Goal: Information Seeking & Learning: Learn about a topic

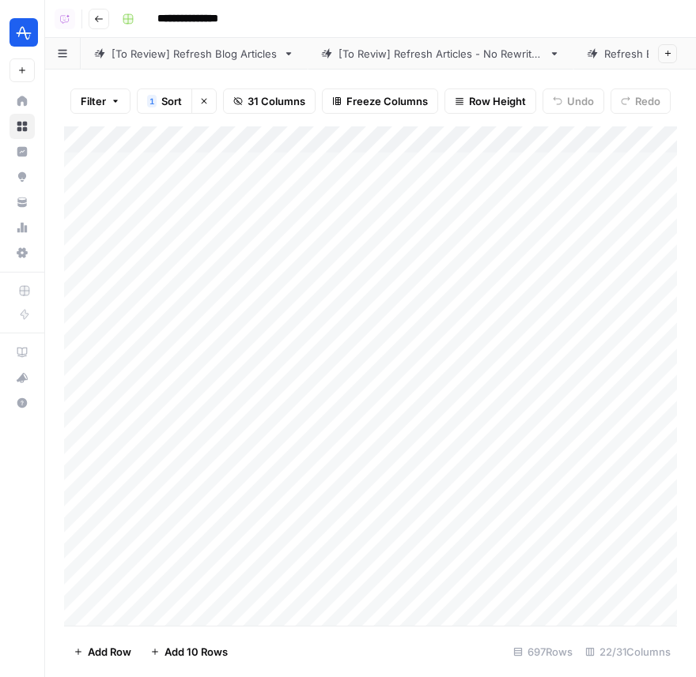
click at [92, 18] on button "Go back" at bounding box center [99, 19] width 21 height 21
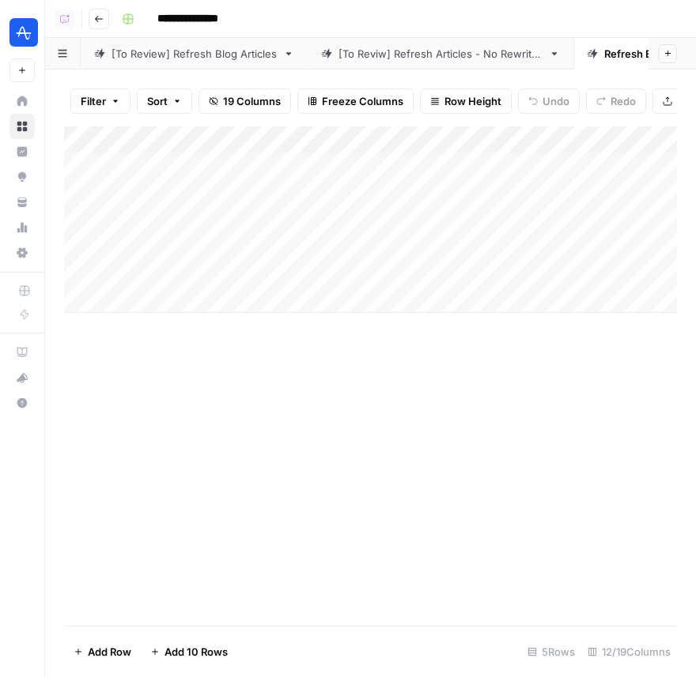
click at [33, 100] on link "Home" at bounding box center [21, 101] width 25 height 25
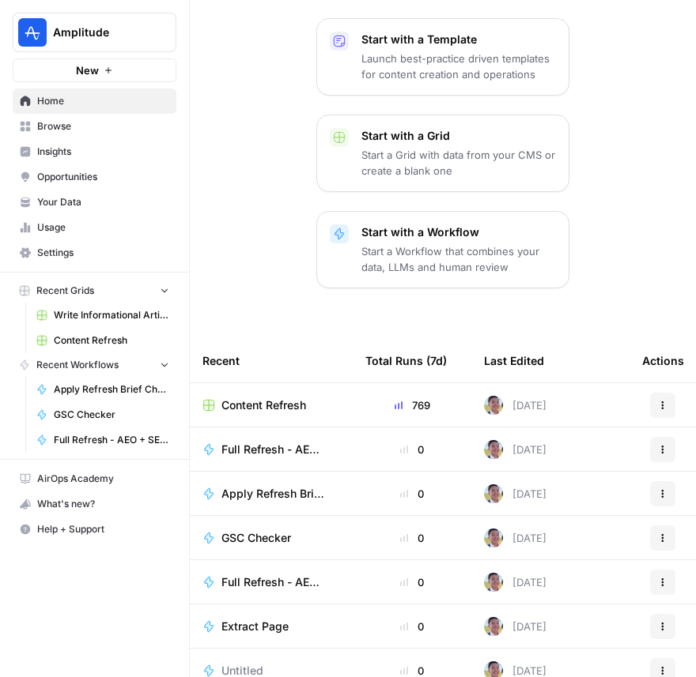
scroll to position [243, 0]
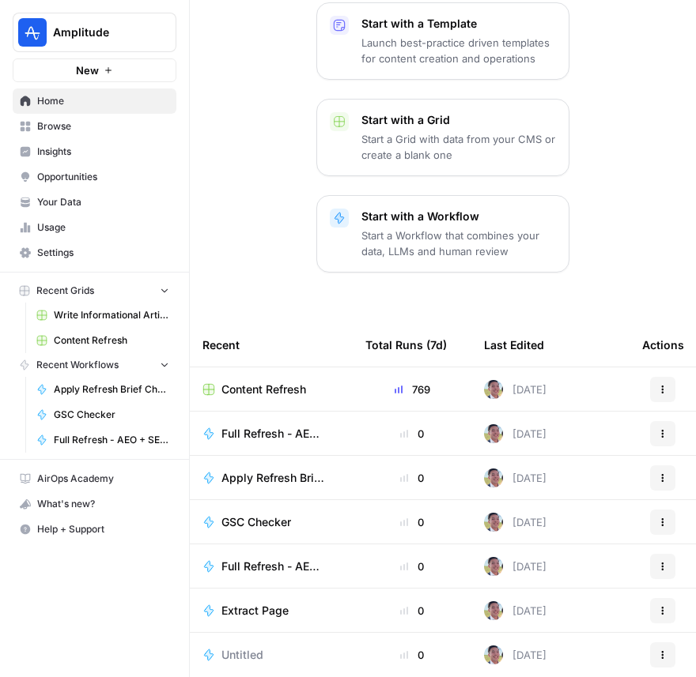
click at [86, 133] on span "Browse" at bounding box center [103, 126] width 132 height 14
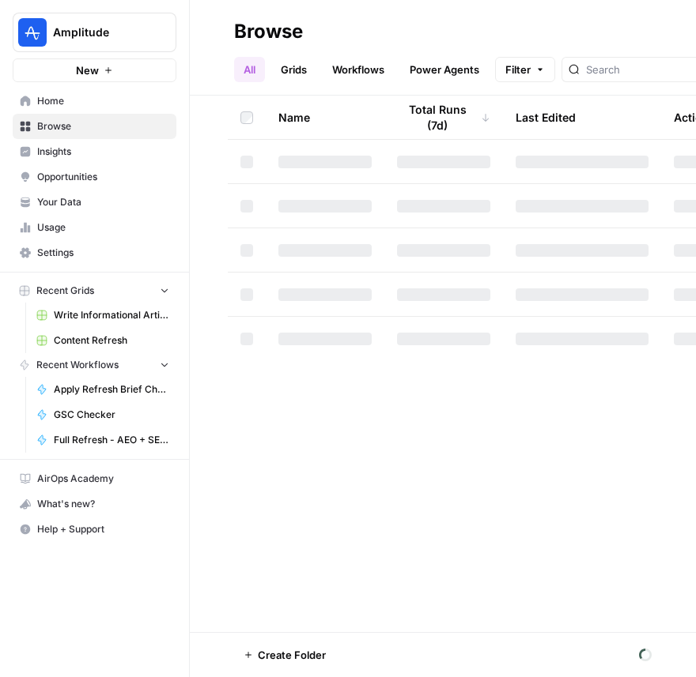
click at [102, 44] on button "Amplitude" at bounding box center [95, 33] width 164 height 40
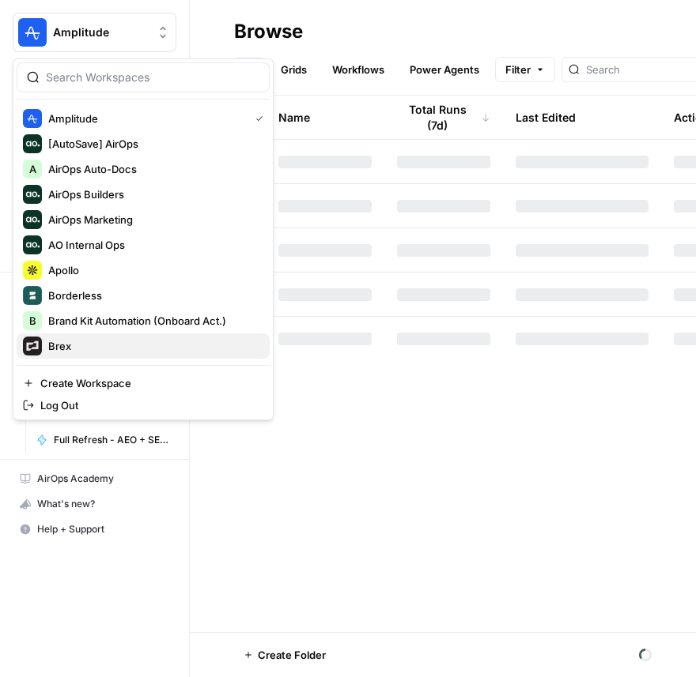
click at [93, 341] on span "Brex" at bounding box center [152, 346] width 209 height 16
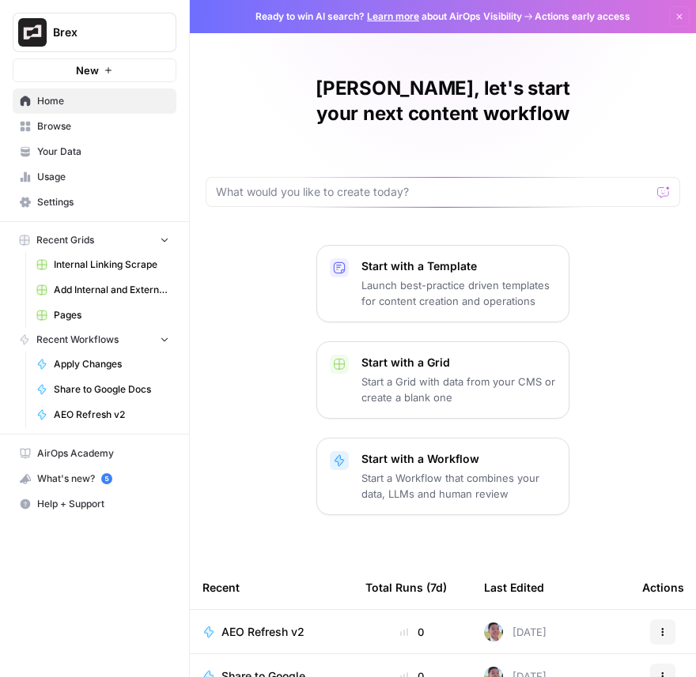
scroll to position [243, 0]
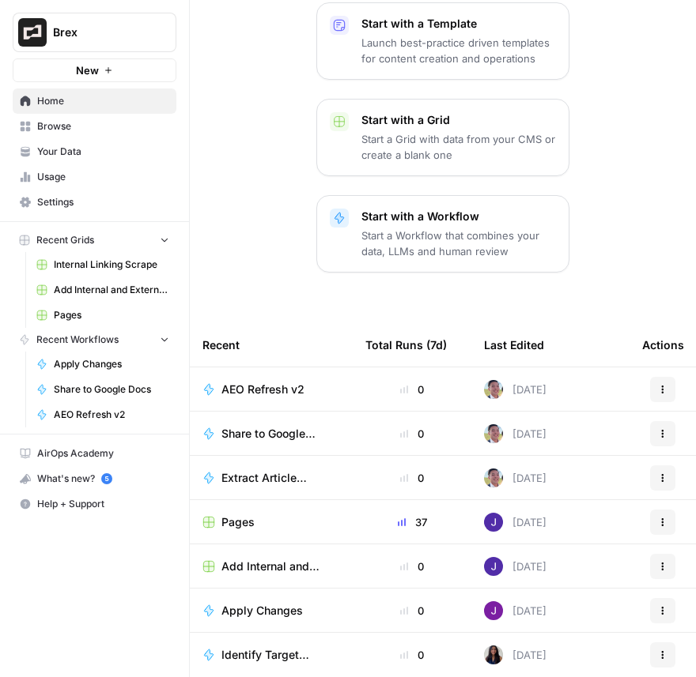
click at [248, 515] on span "Pages" at bounding box center [237, 523] width 33 height 16
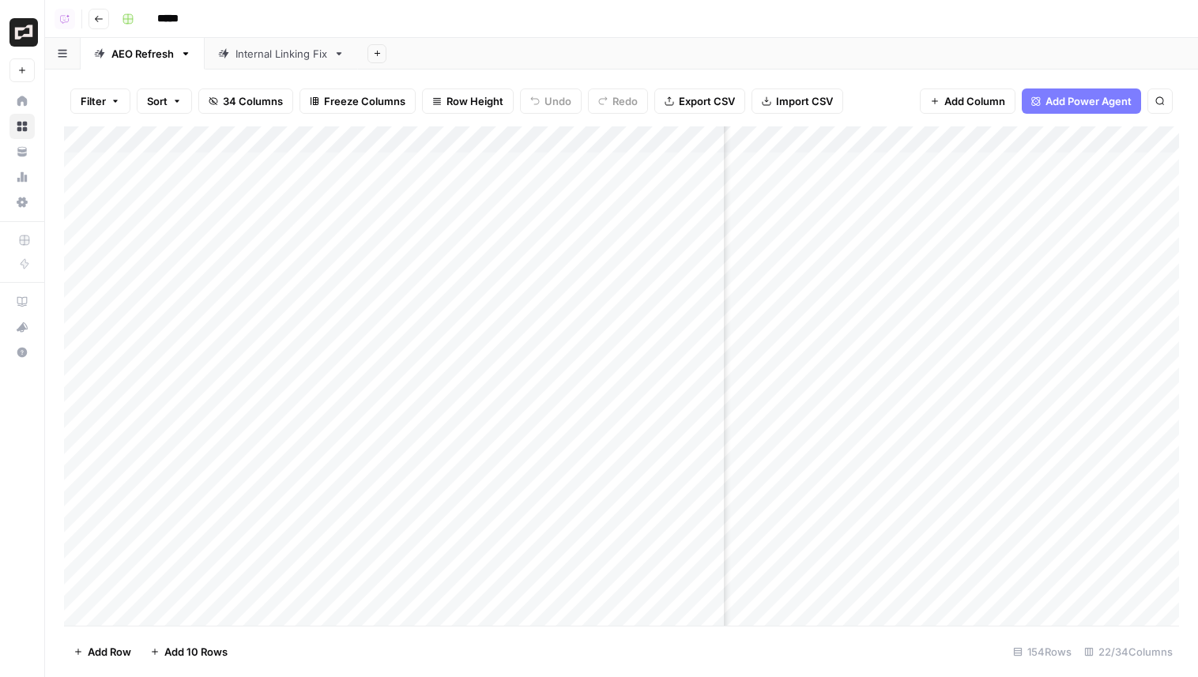
scroll to position [0, 2163]
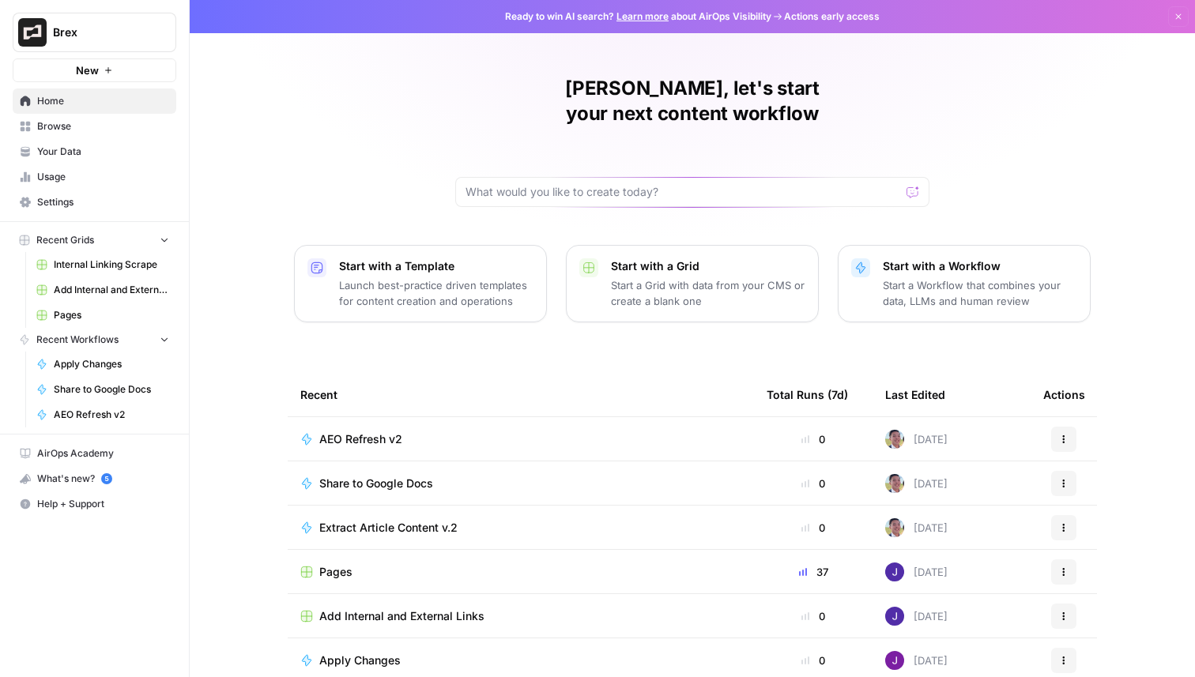
click at [342, 564] on span "Pages" at bounding box center [335, 572] width 33 height 16
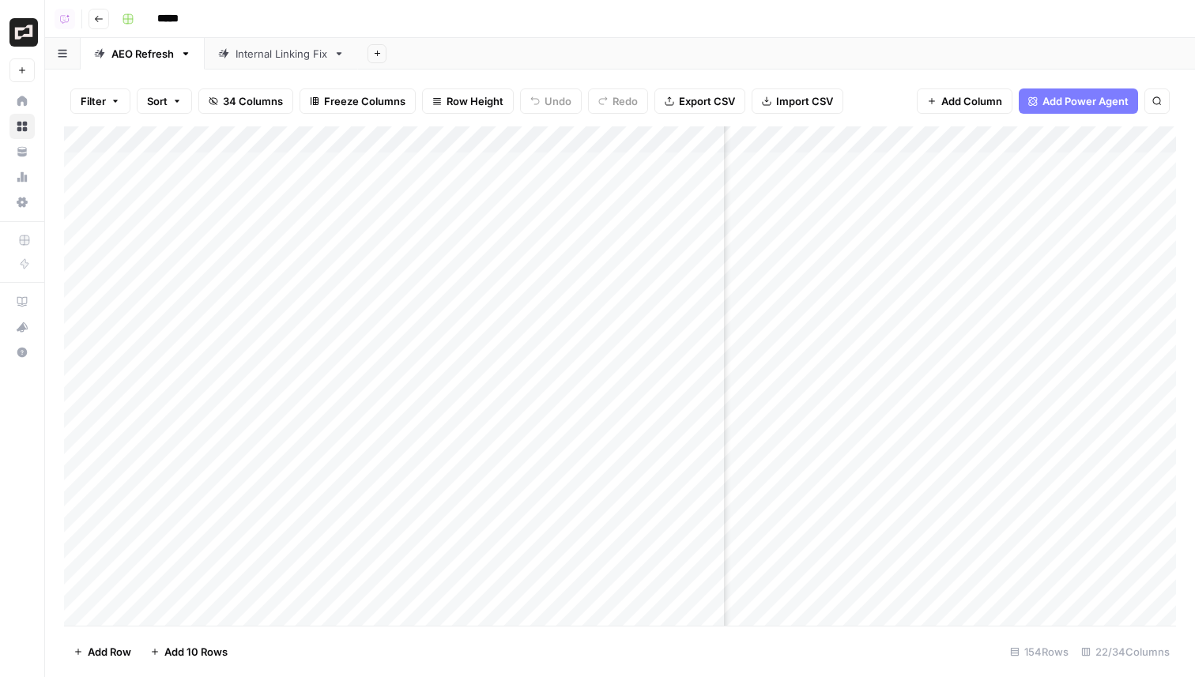
scroll to position [0, 1552]
drag, startPoint x: 721, startPoint y: 143, endPoint x: 579, endPoint y: 152, distance: 142.6
click at [579, 152] on div "Add Column" at bounding box center [620, 376] width 1112 height 500
click at [753, 326] on div "Add Column" at bounding box center [620, 376] width 1112 height 500
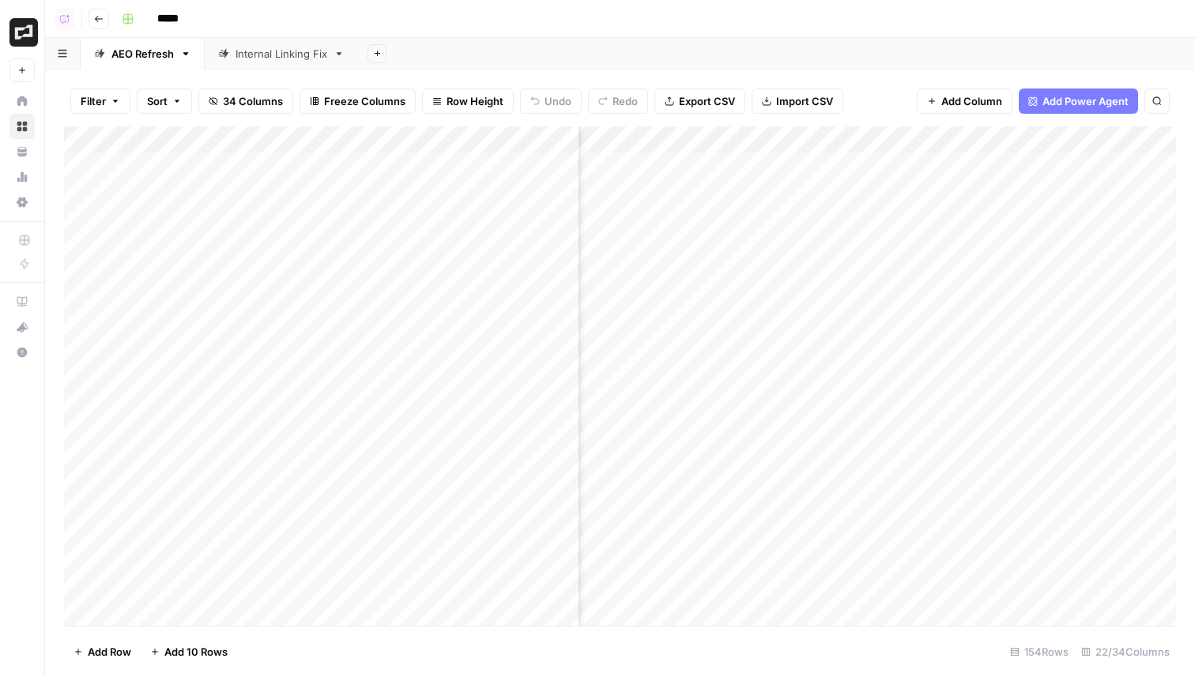
click at [753, 326] on div "Add Column" at bounding box center [620, 376] width 1112 height 500
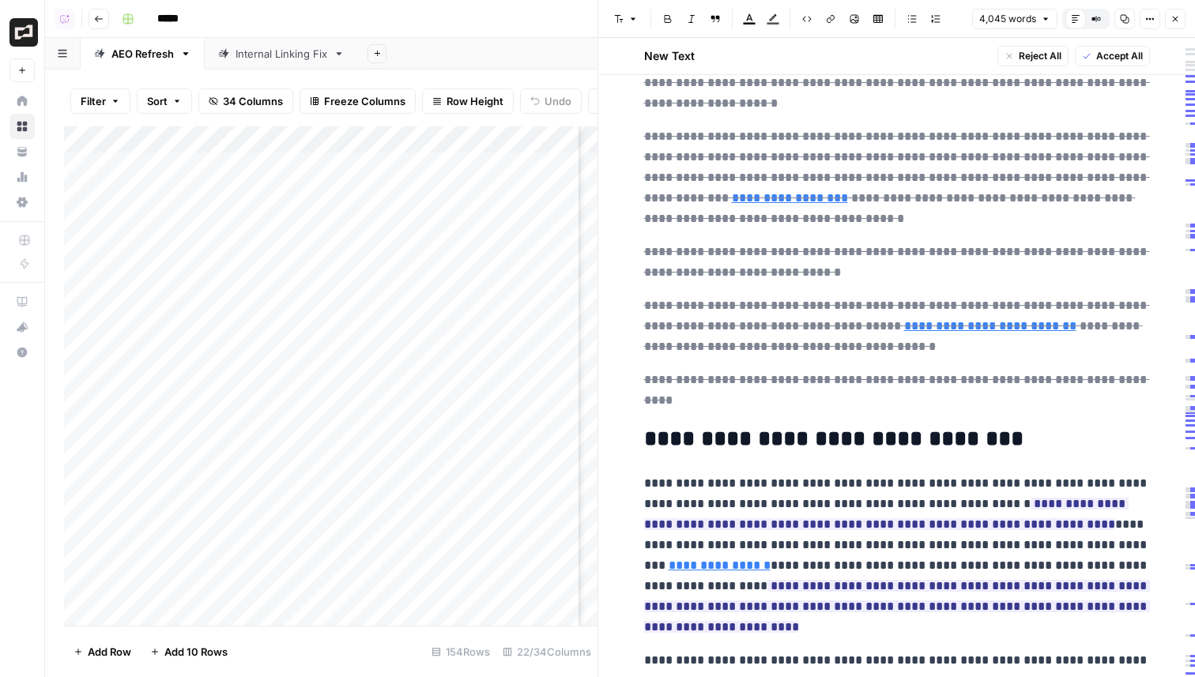
scroll to position [316, 0]
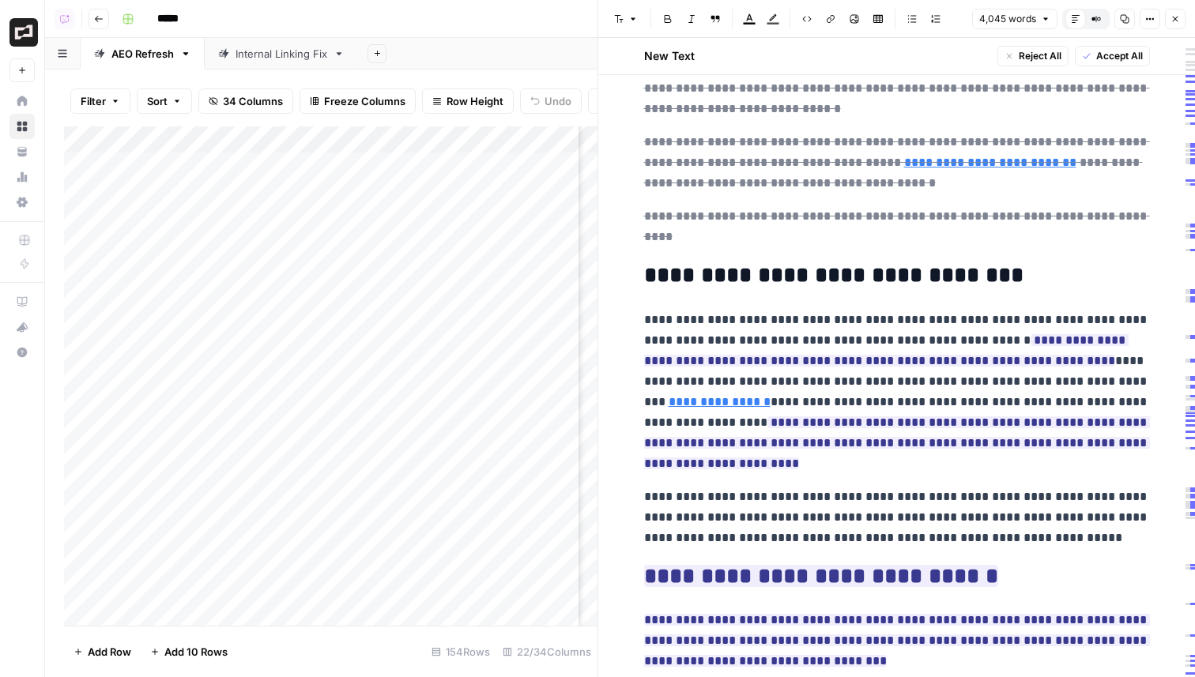
click at [1175, 11] on button "Close" at bounding box center [1175, 19] width 21 height 21
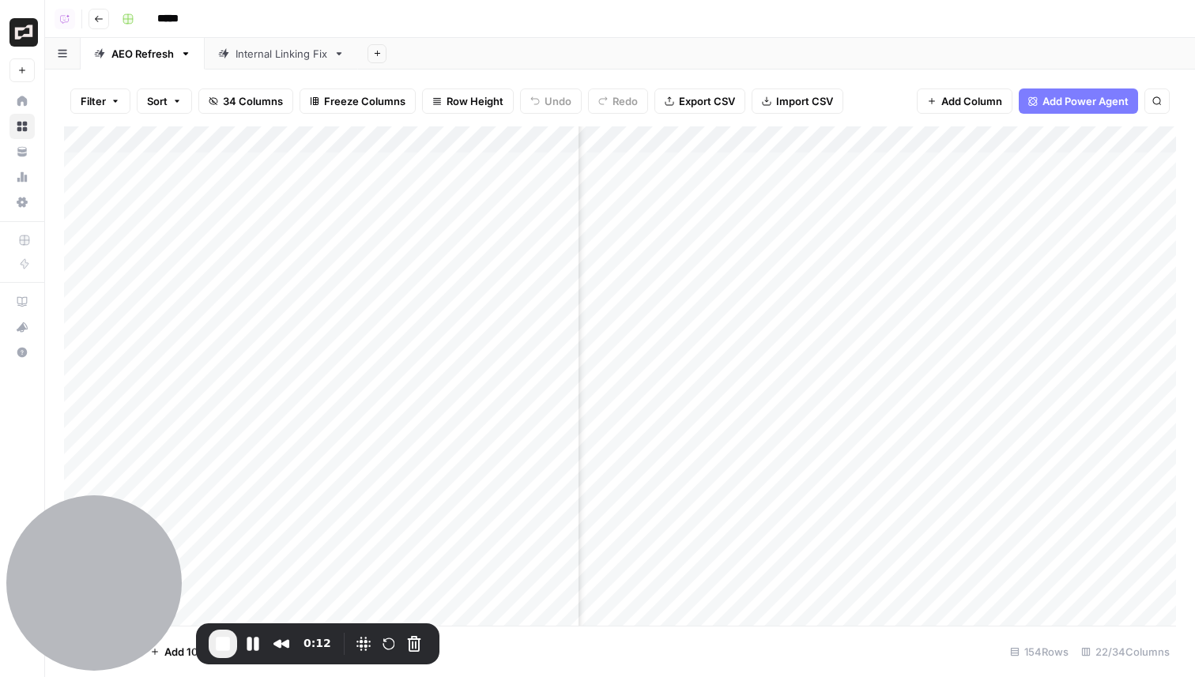
scroll to position [0, 2004]
click at [751, 326] on div "Add Column" at bounding box center [620, 376] width 1112 height 500
click at [738, 326] on div "Add Column" at bounding box center [620, 376] width 1112 height 500
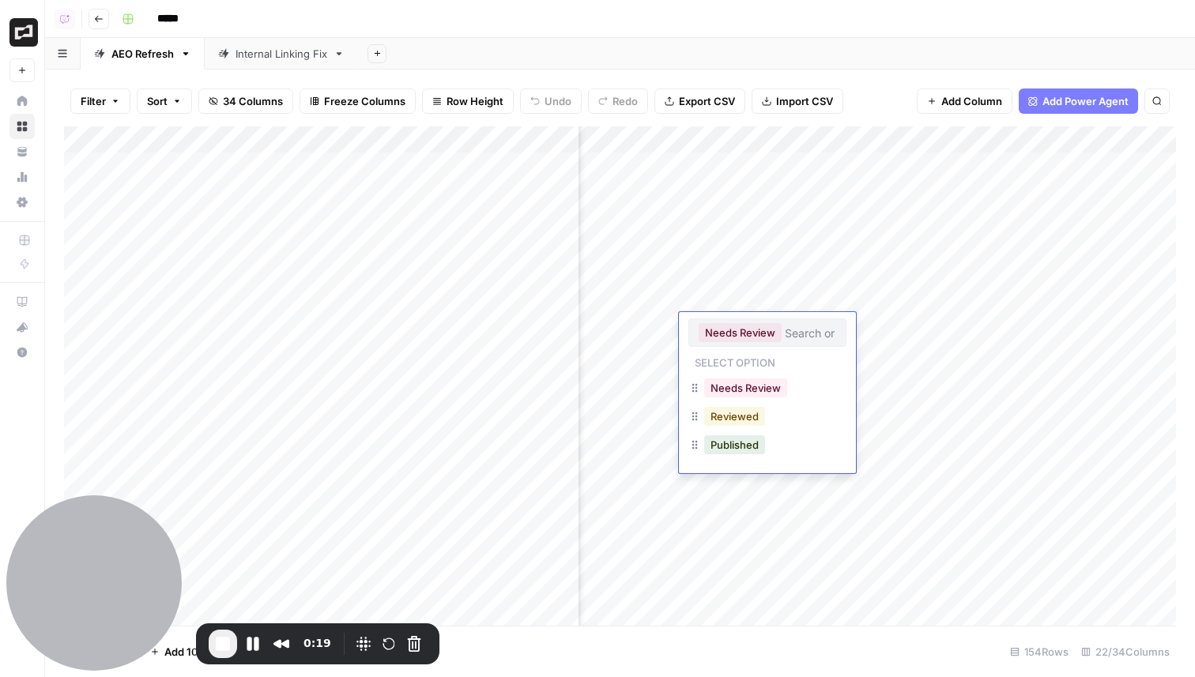
click at [742, 417] on button "Reviewed" at bounding box center [734, 416] width 61 height 19
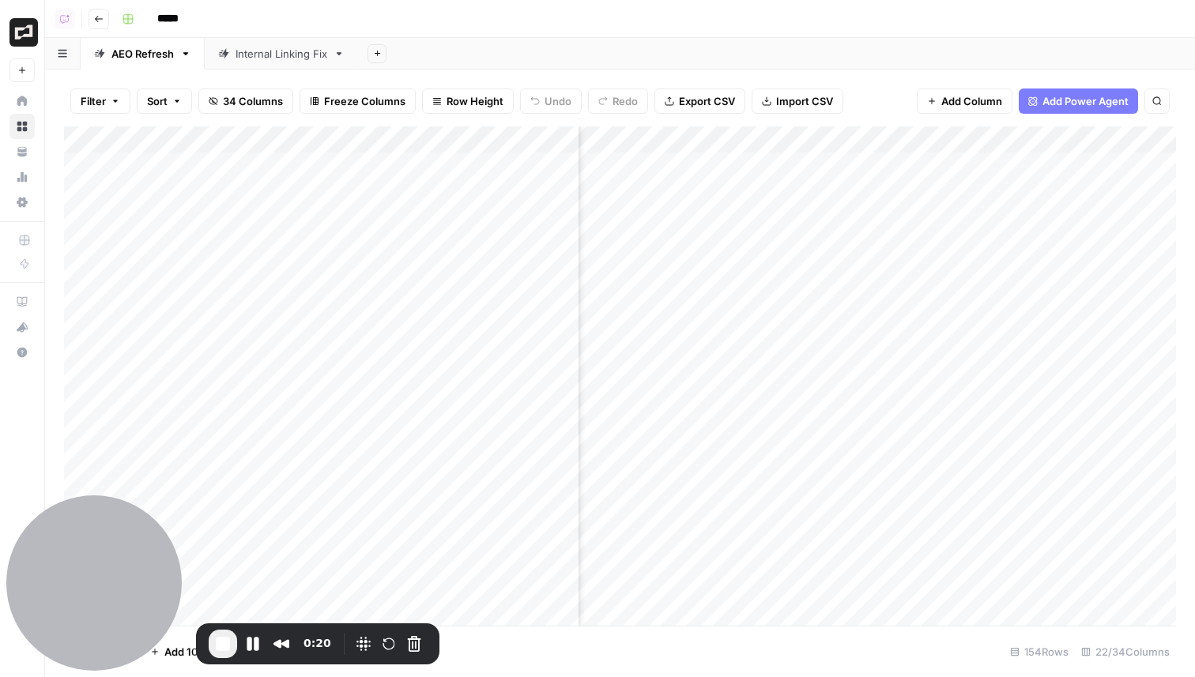
click at [720, 319] on div "Add Column" at bounding box center [620, 376] width 1112 height 500
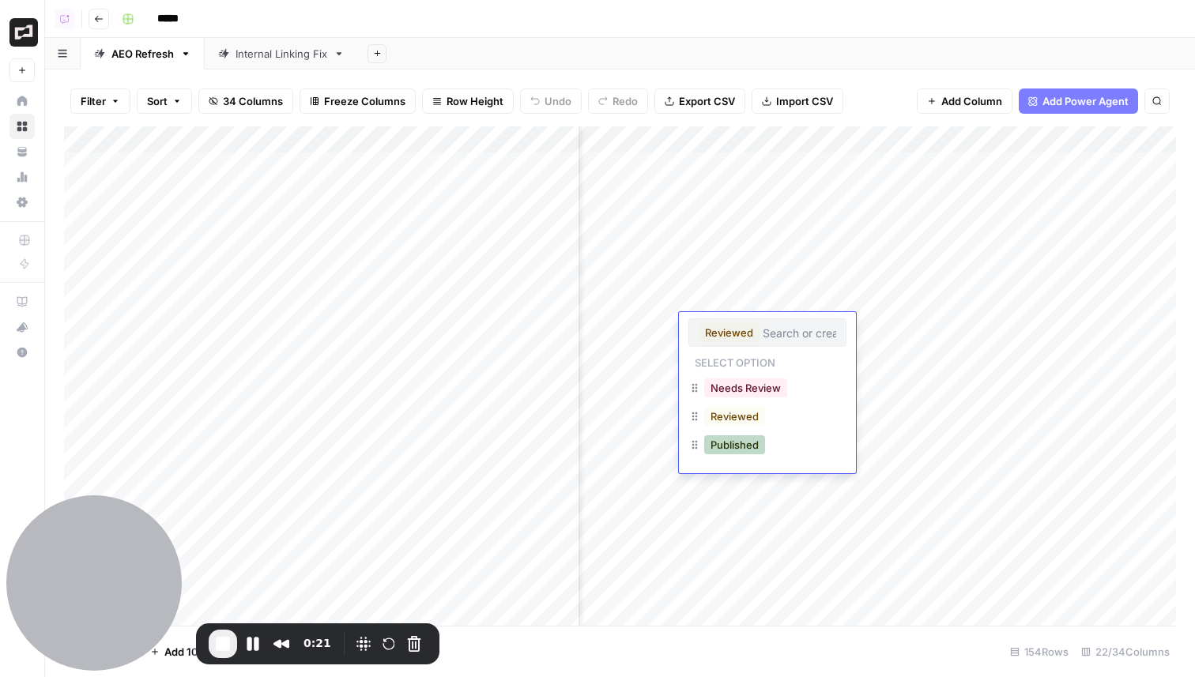
click at [739, 441] on button "Published" at bounding box center [734, 445] width 61 height 19
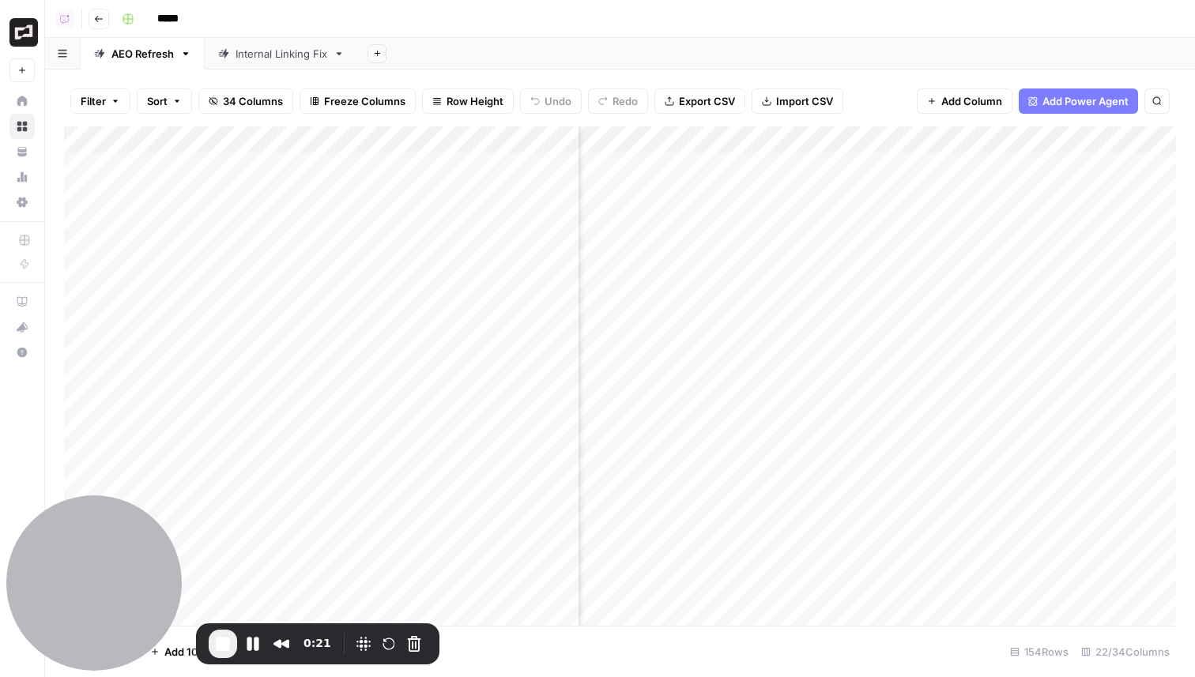
click at [721, 331] on div "Add Column" at bounding box center [620, 376] width 1112 height 500
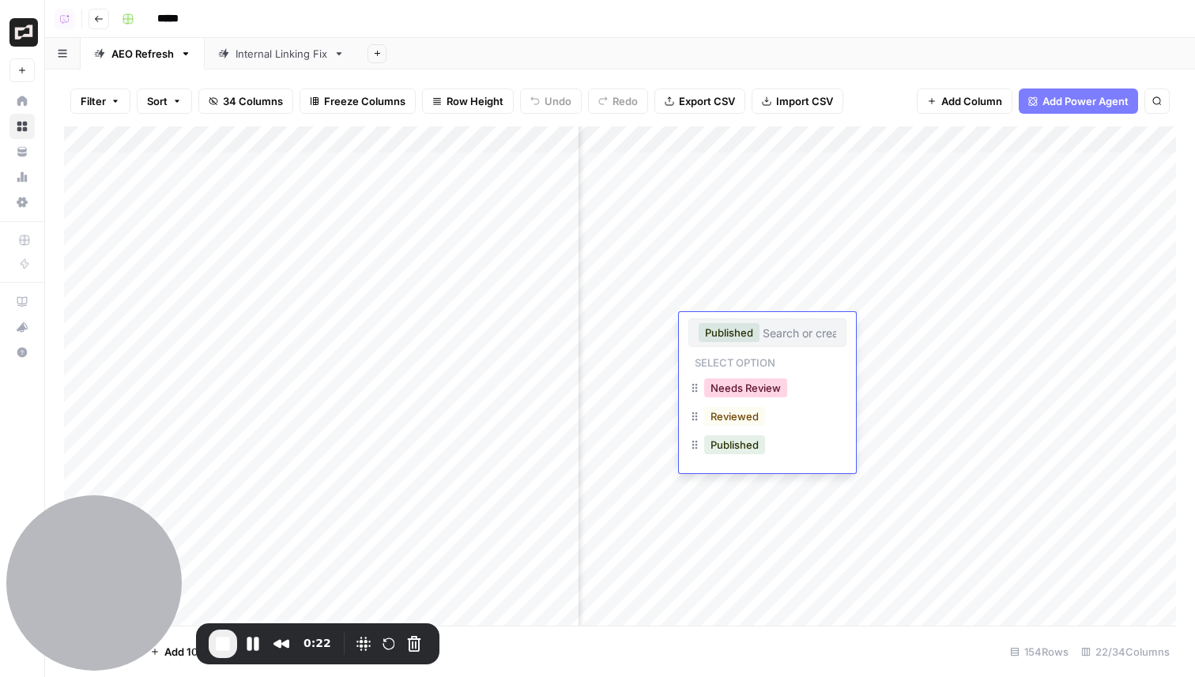
click at [738, 387] on button "Needs Review" at bounding box center [745, 388] width 83 height 19
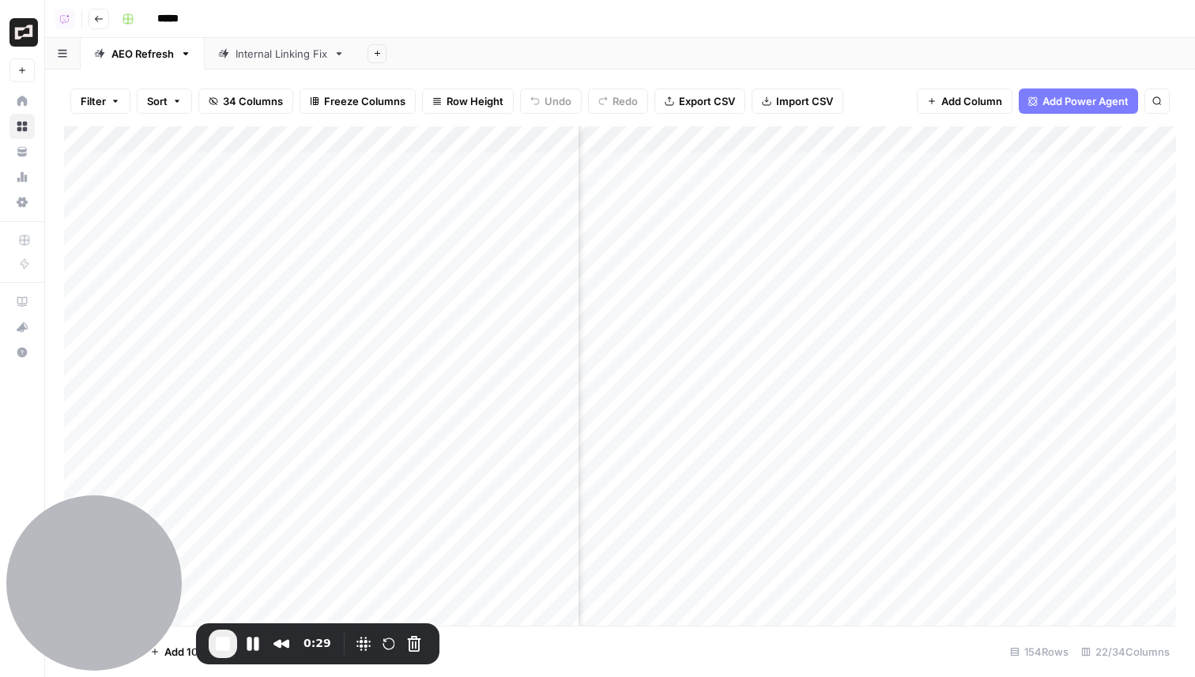
scroll to position [0, 1868]
click at [718, 330] on div "Add Column" at bounding box center [620, 376] width 1112 height 500
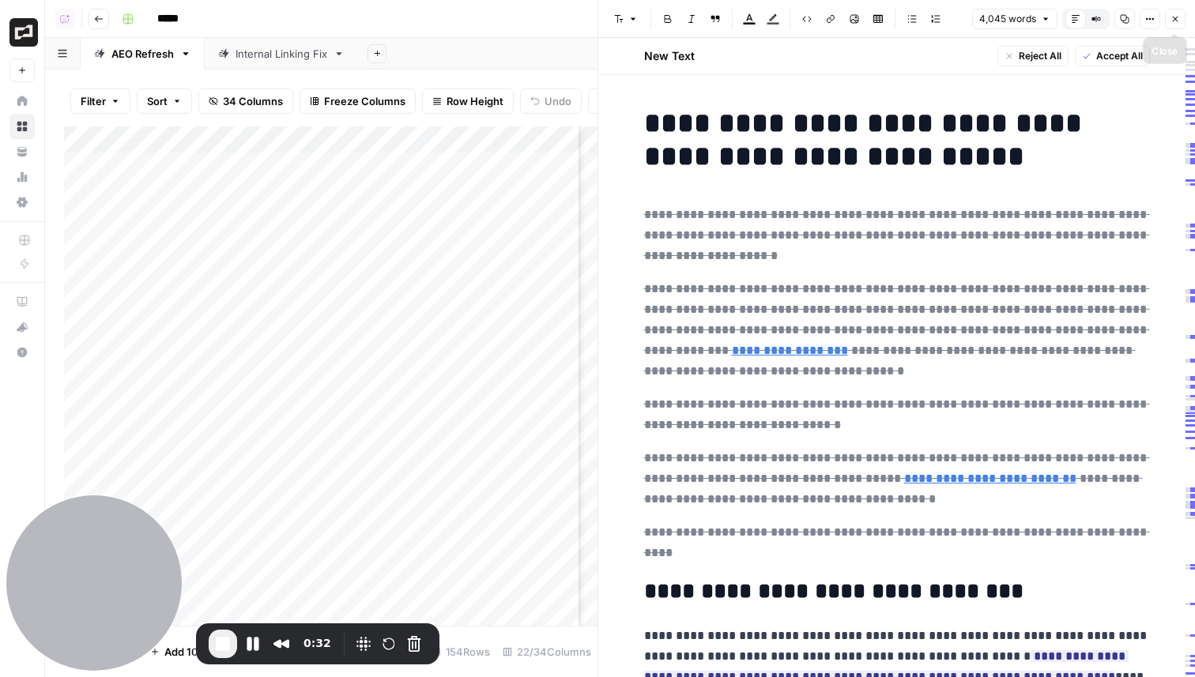
click at [1179, 21] on icon "button" at bounding box center [1175, 18] width 9 height 9
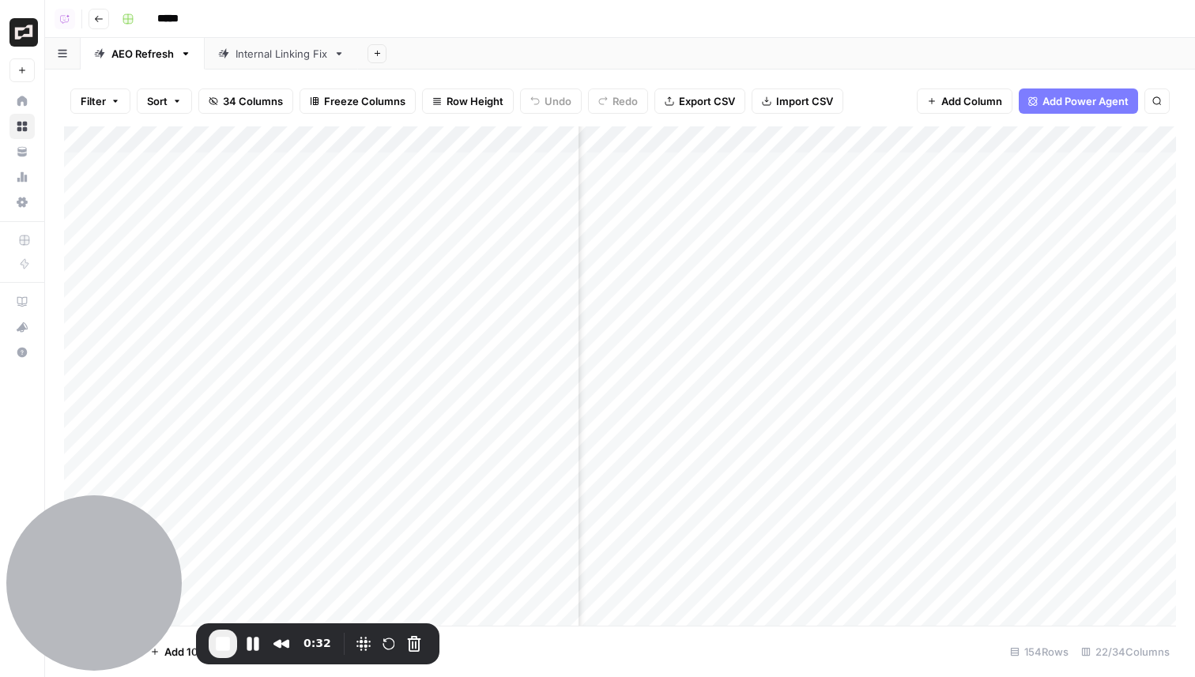
click at [726, 346] on div "Add Column" at bounding box center [620, 376] width 1112 height 500
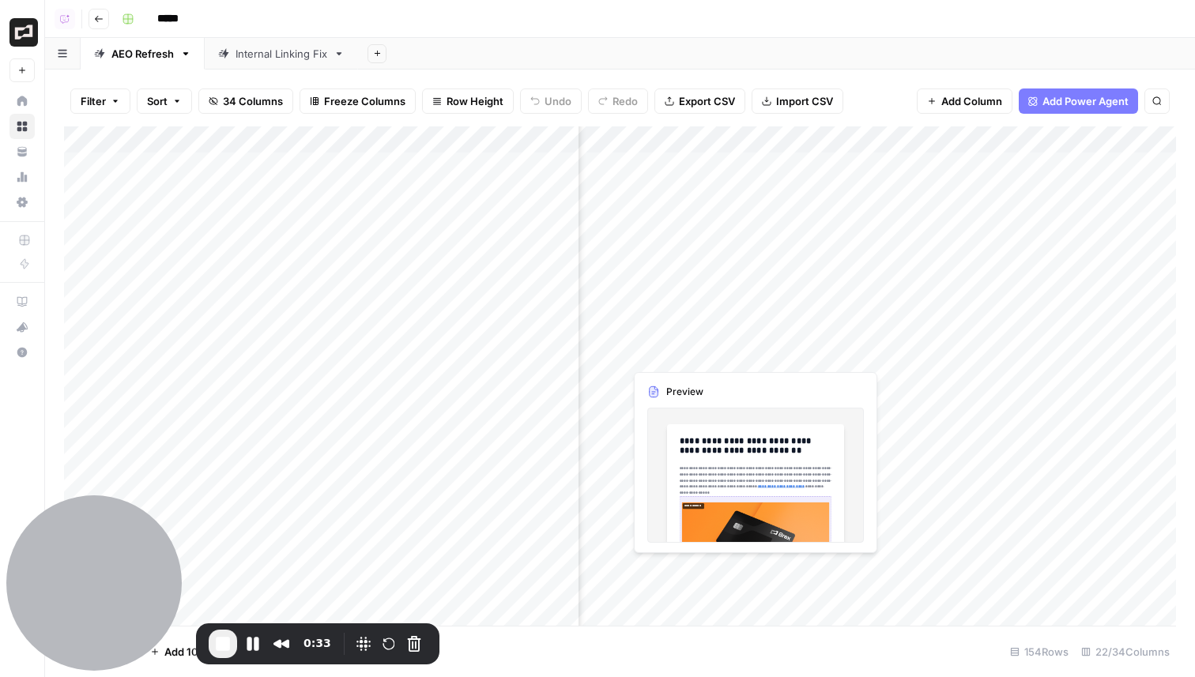
click at [726, 346] on div "Add Column" at bounding box center [620, 376] width 1112 height 500
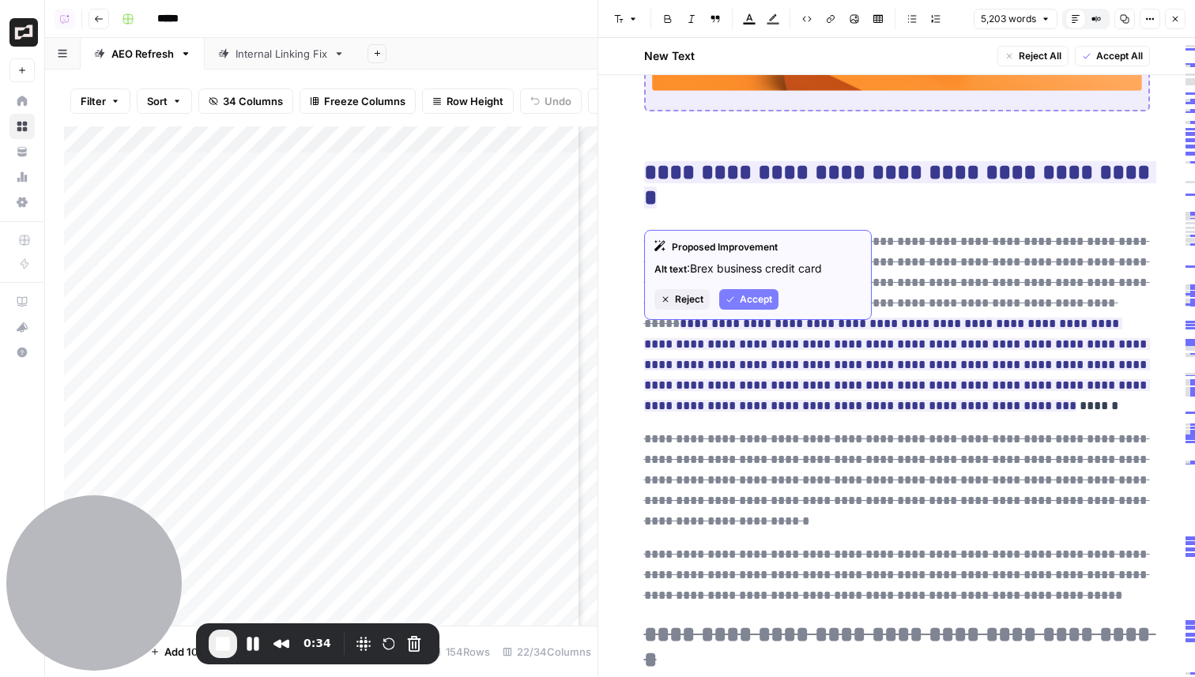
scroll to position [530, 0]
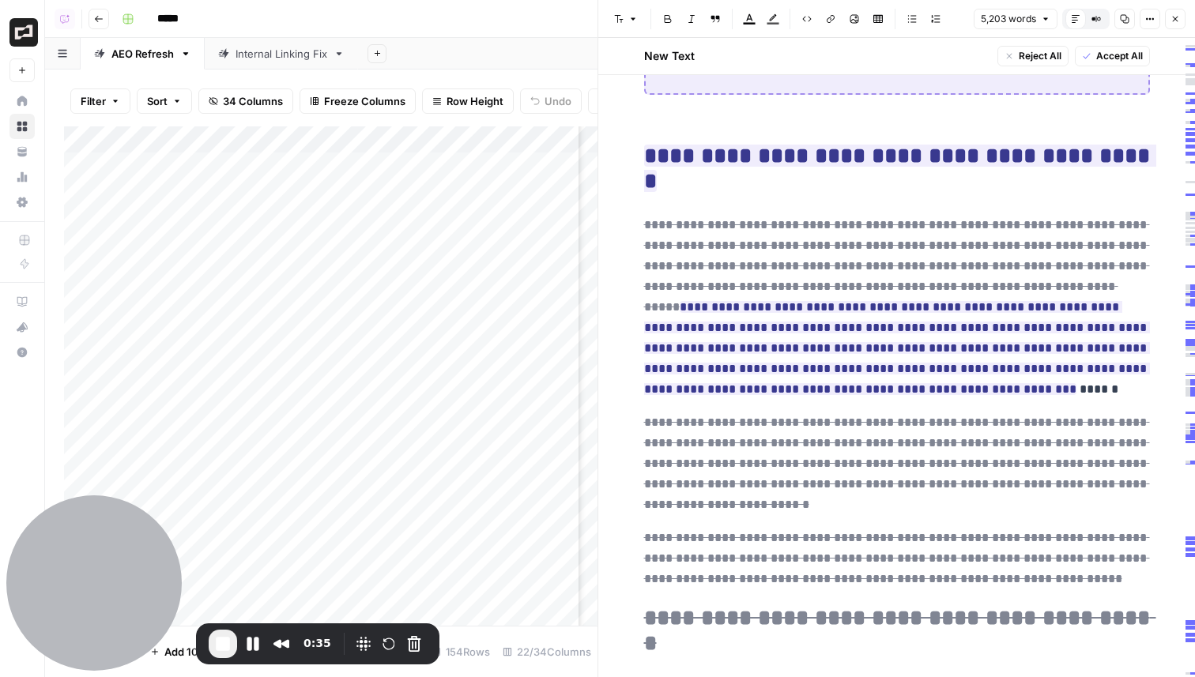
click at [1175, 17] on icon "button" at bounding box center [1175, 18] width 9 height 9
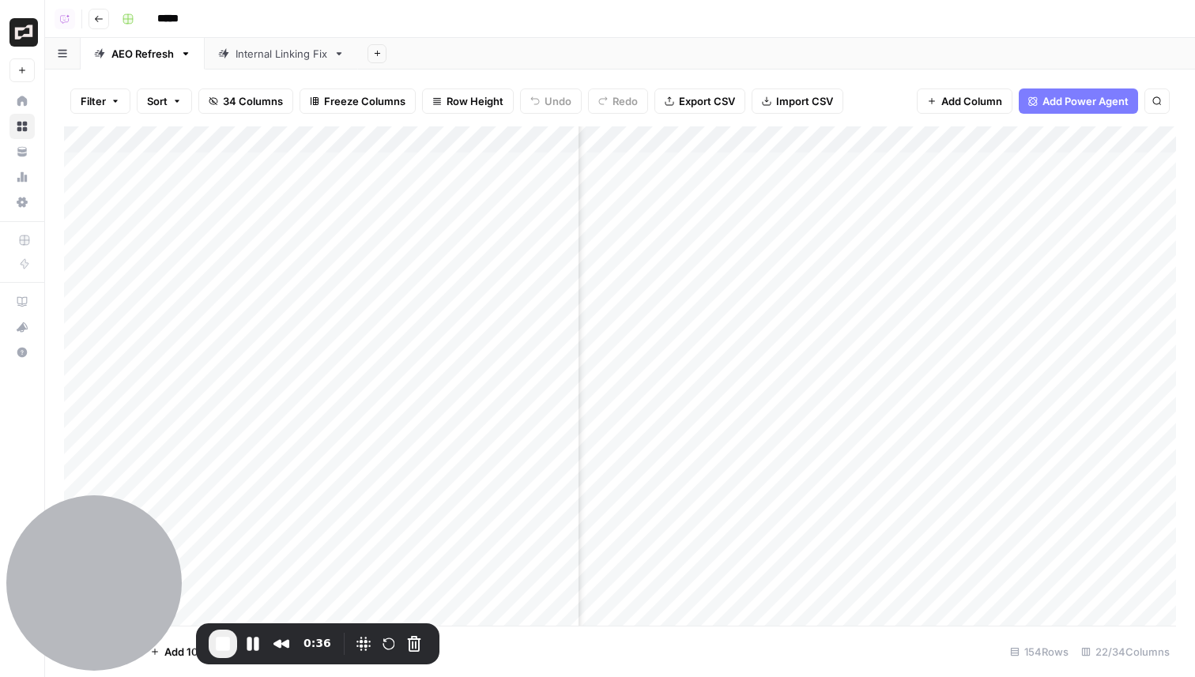
scroll to position [0, 1998]
click at [753, 324] on div "Add Column" at bounding box center [620, 376] width 1112 height 500
click at [744, 324] on div "Add Column" at bounding box center [620, 376] width 1112 height 500
click at [752, 305] on div "Add Column" at bounding box center [620, 376] width 1112 height 500
click at [608, 328] on div "Add Column" at bounding box center [620, 376] width 1112 height 500
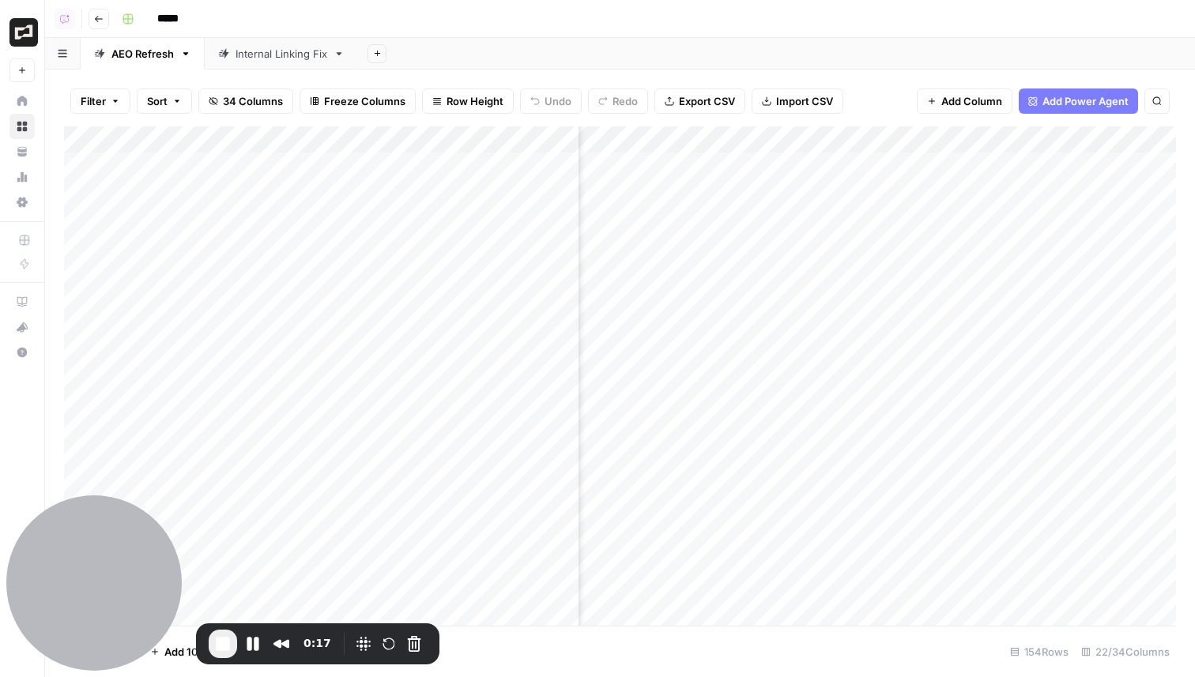
click at [608, 328] on div "Add Column" at bounding box center [620, 376] width 1112 height 500
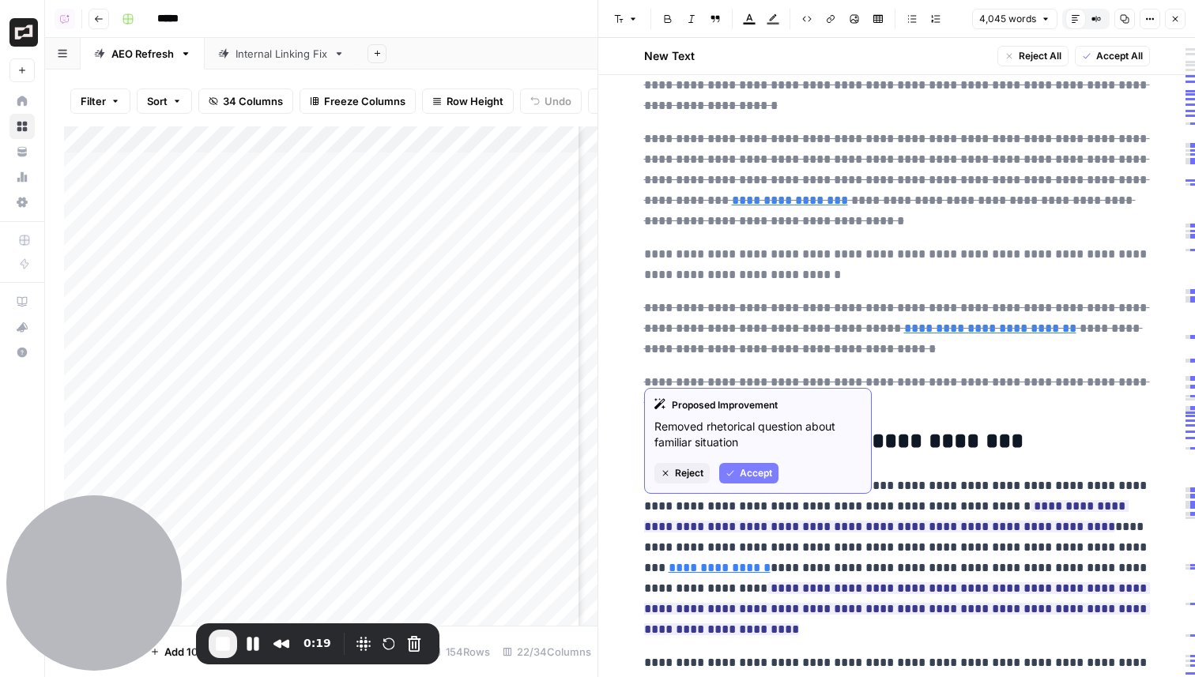
scroll to position [198, 0]
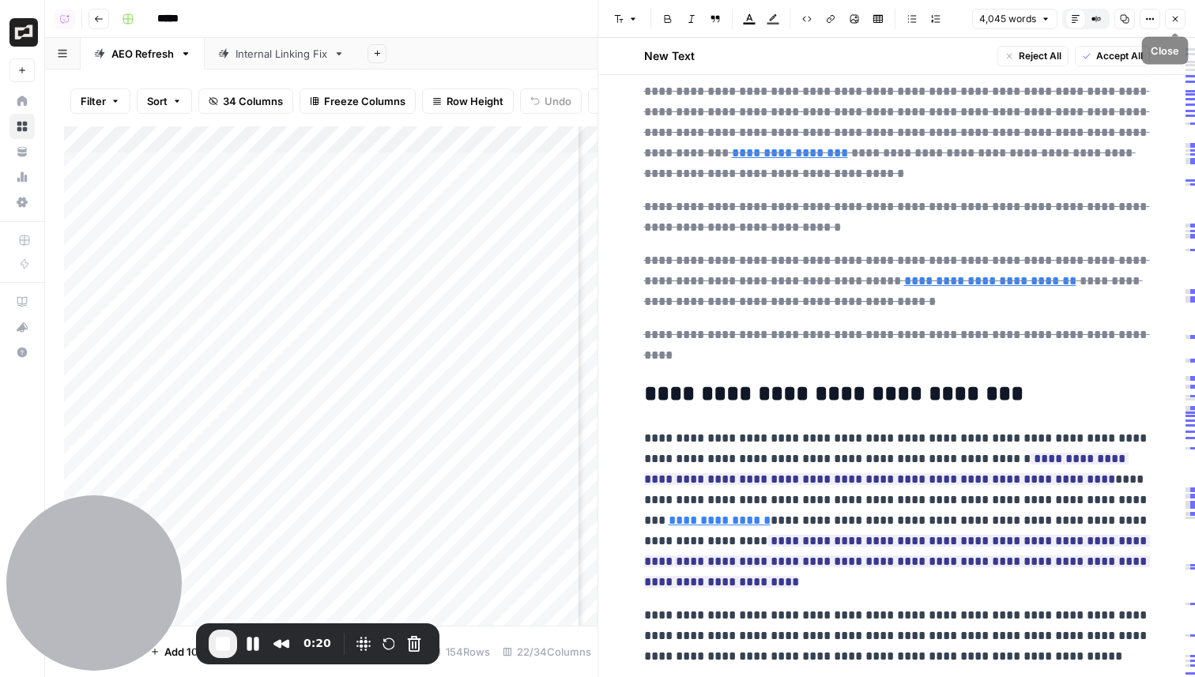
click at [1179, 20] on icon "button" at bounding box center [1175, 18] width 9 height 9
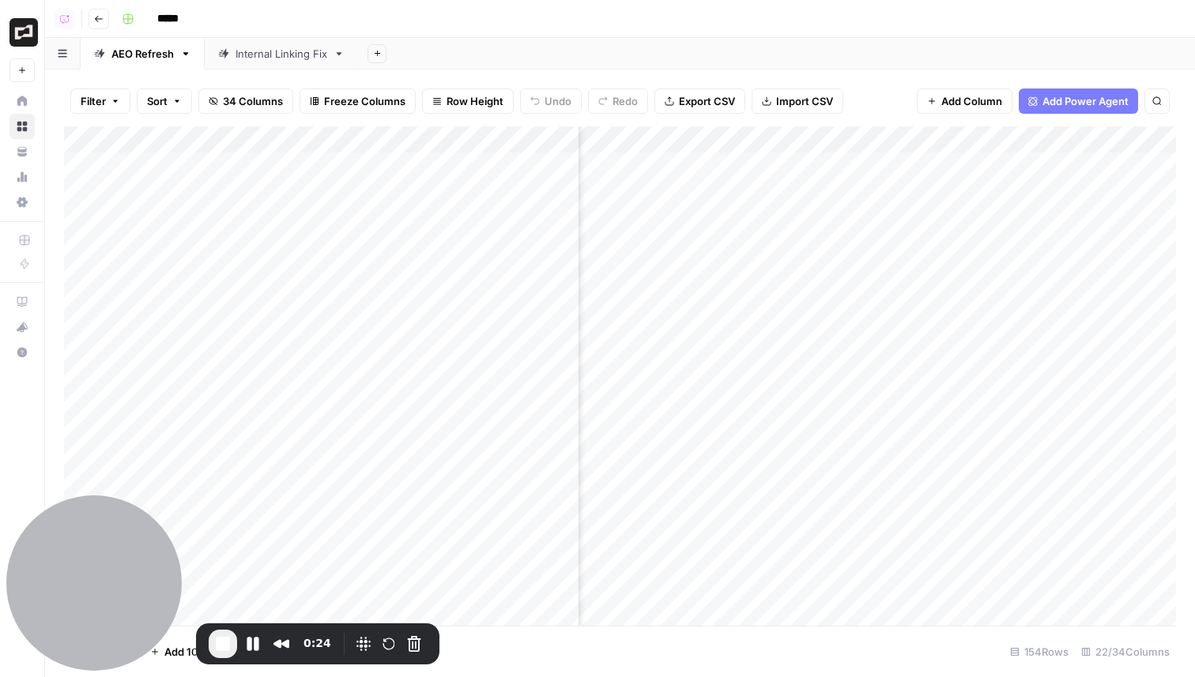
click at [747, 329] on div "Add Column" at bounding box center [620, 376] width 1112 height 500
click at [745, 325] on div "Add Column" at bounding box center [620, 376] width 1112 height 500
click at [764, 300] on div "Add Column" at bounding box center [620, 376] width 1112 height 500
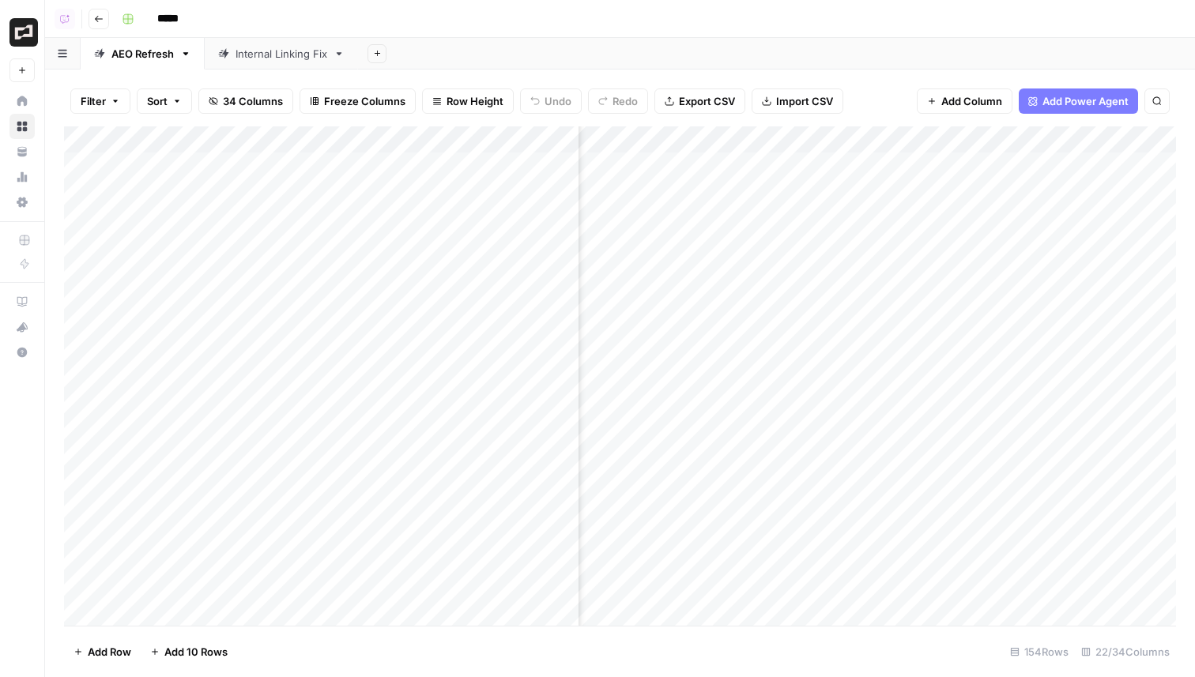
click at [745, 276] on div "Add Column" at bounding box center [620, 376] width 1112 height 500
click at [764, 247] on div "Add Column" at bounding box center [620, 376] width 1112 height 500
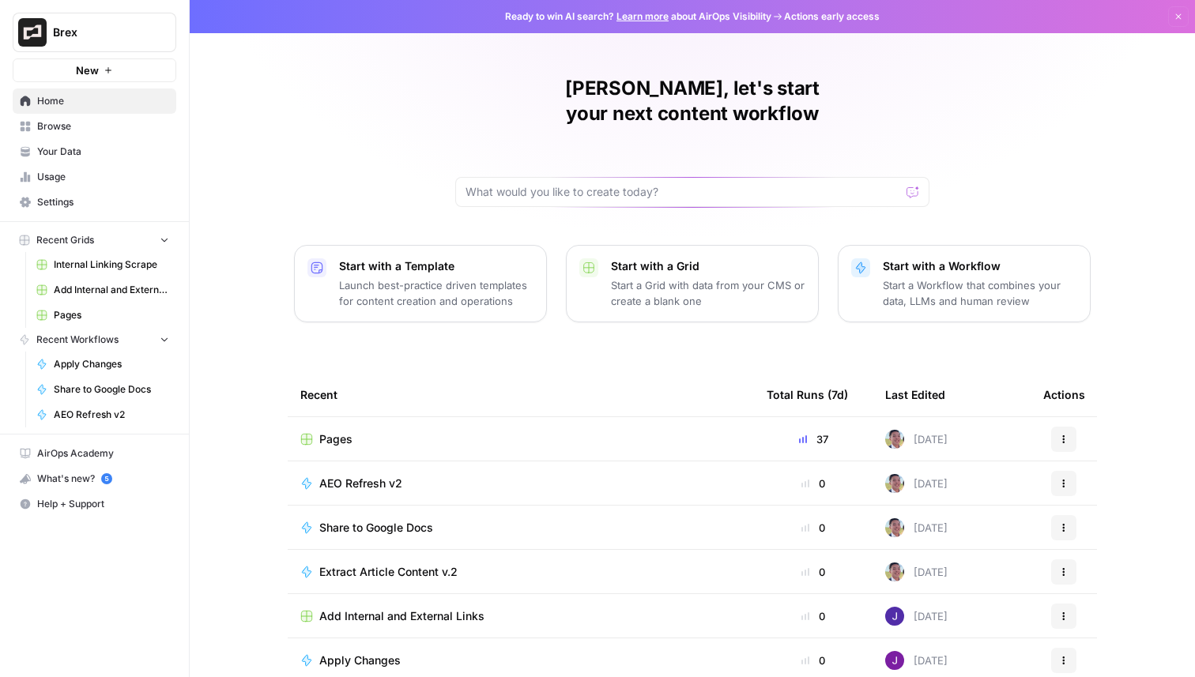
click at [100, 22] on button "Brex" at bounding box center [95, 33] width 164 height 40
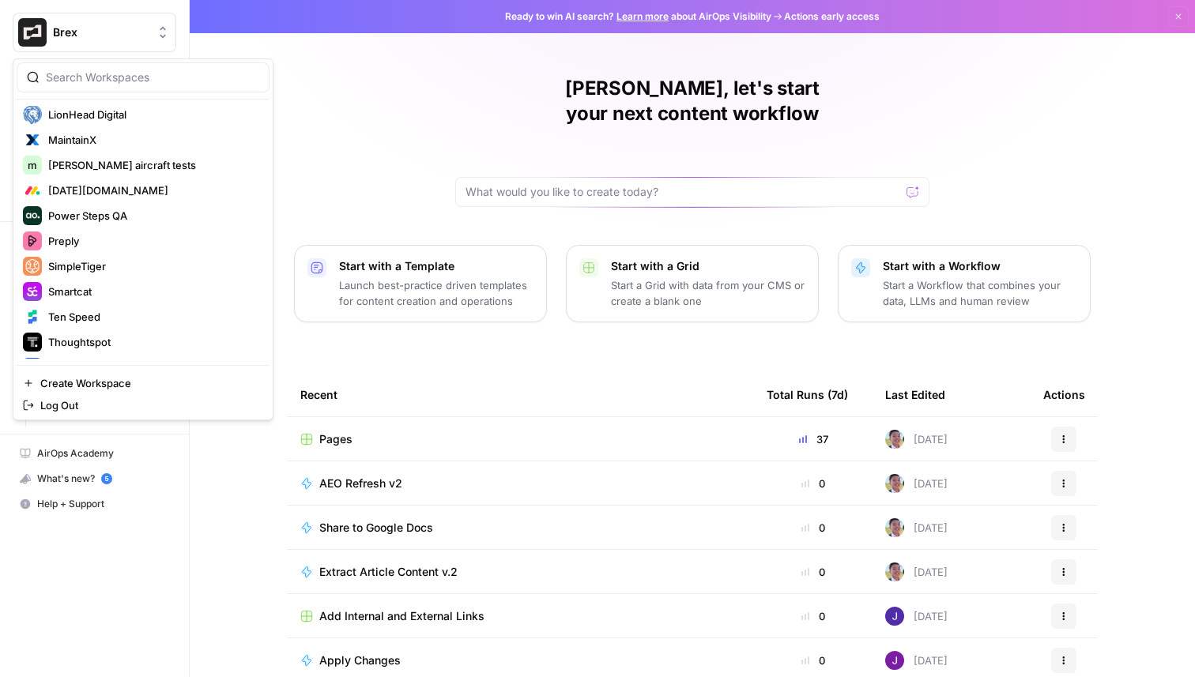
scroll to position [503, 0]
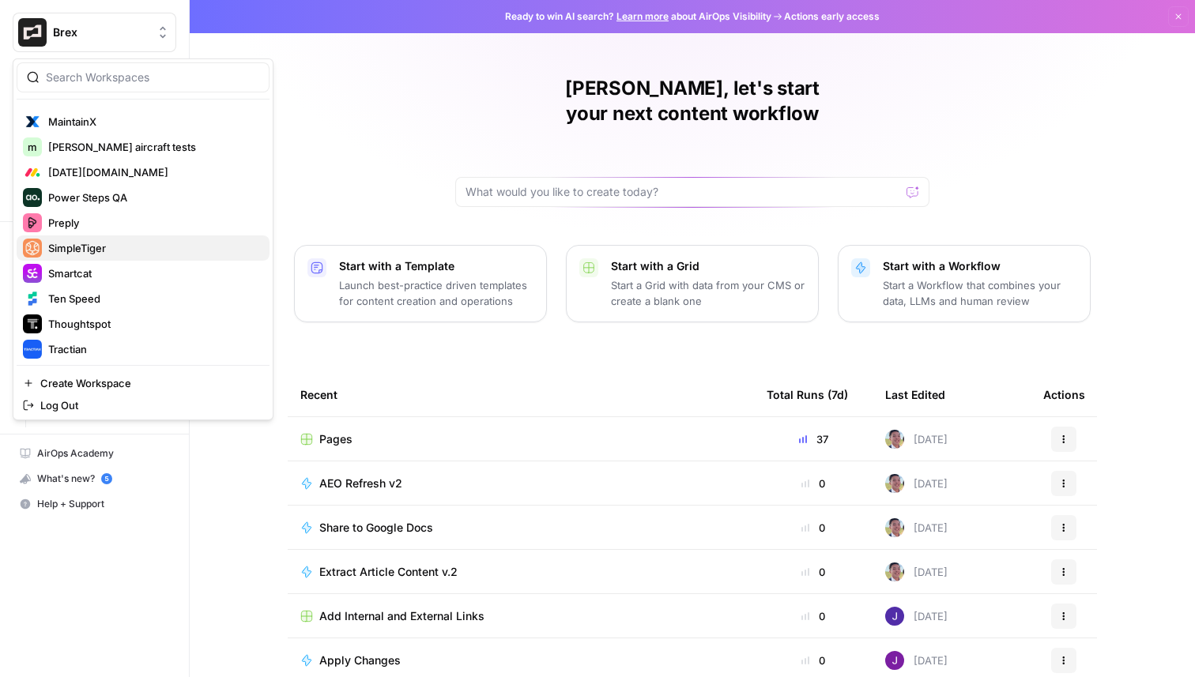
click at [101, 247] on span "SimpleTiger" at bounding box center [152, 248] width 209 height 16
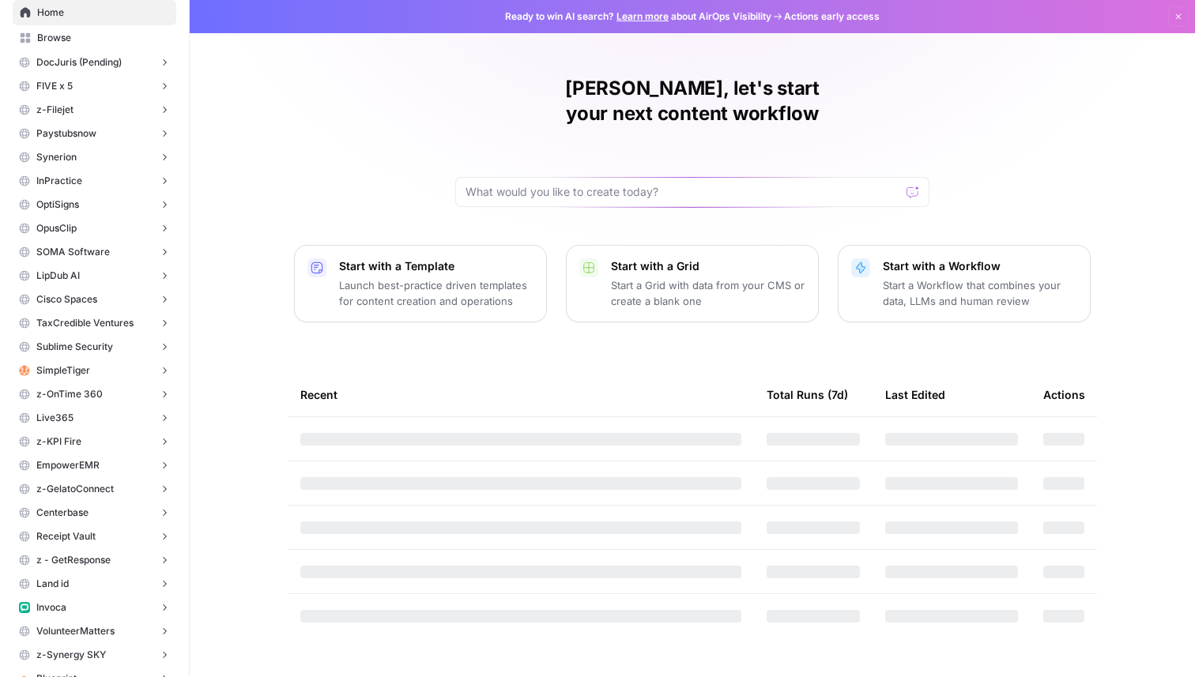
scroll to position [140, 0]
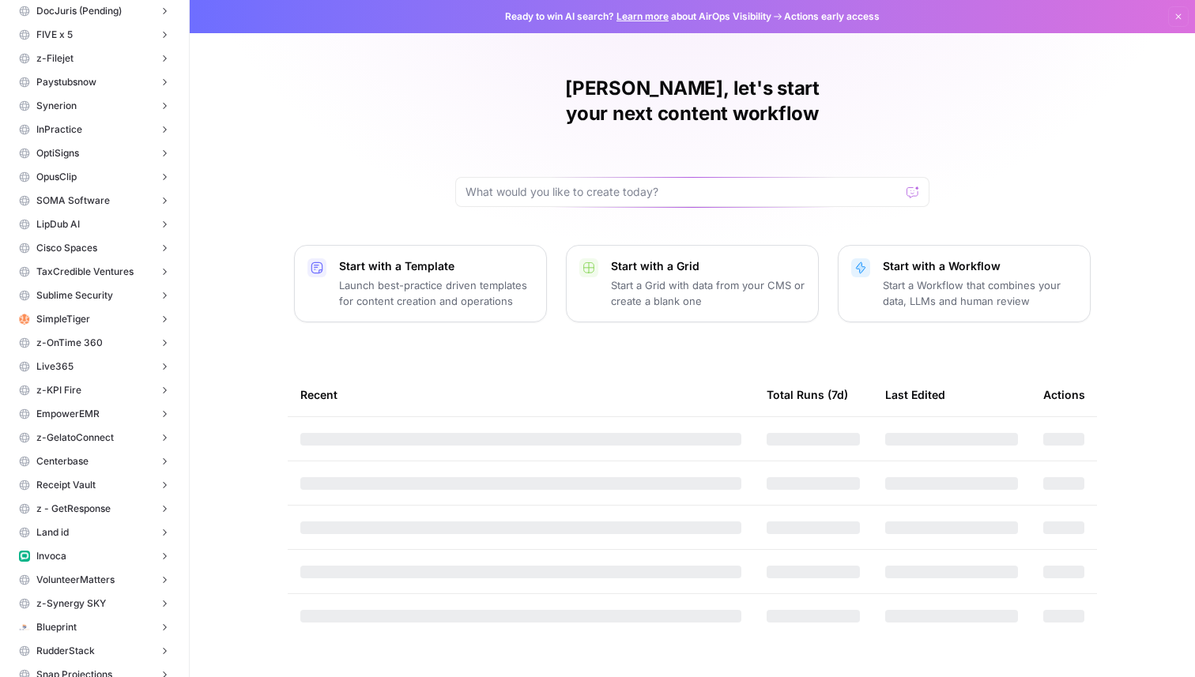
click at [162, 322] on icon "button" at bounding box center [164, 319] width 11 height 11
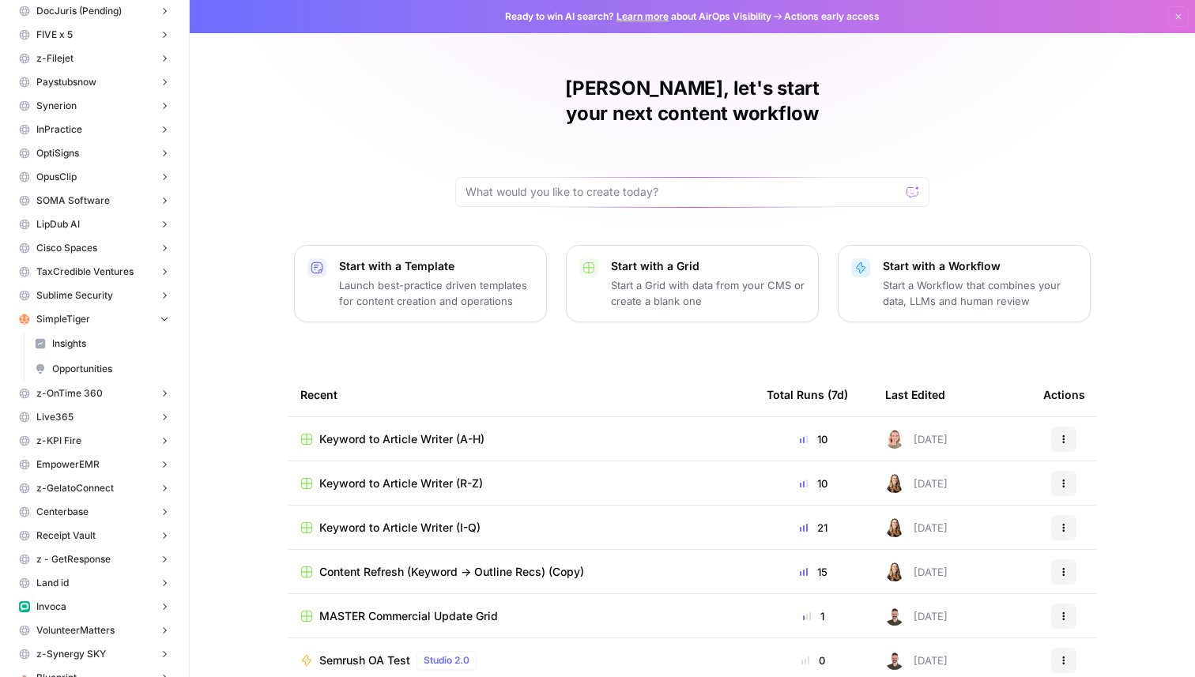
click at [112, 362] on span "Opportunities" at bounding box center [110, 369] width 117 height 14
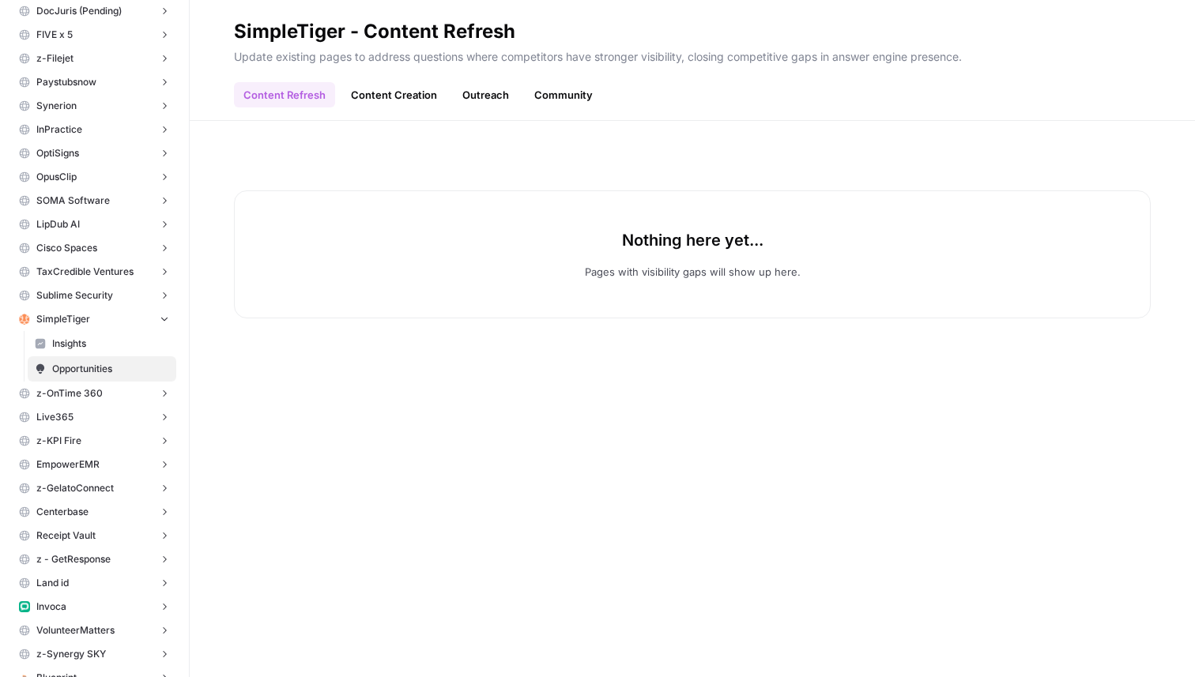
click at [112, 353] on link "Insights" at bounding box center [102, 343] width 149 height 25
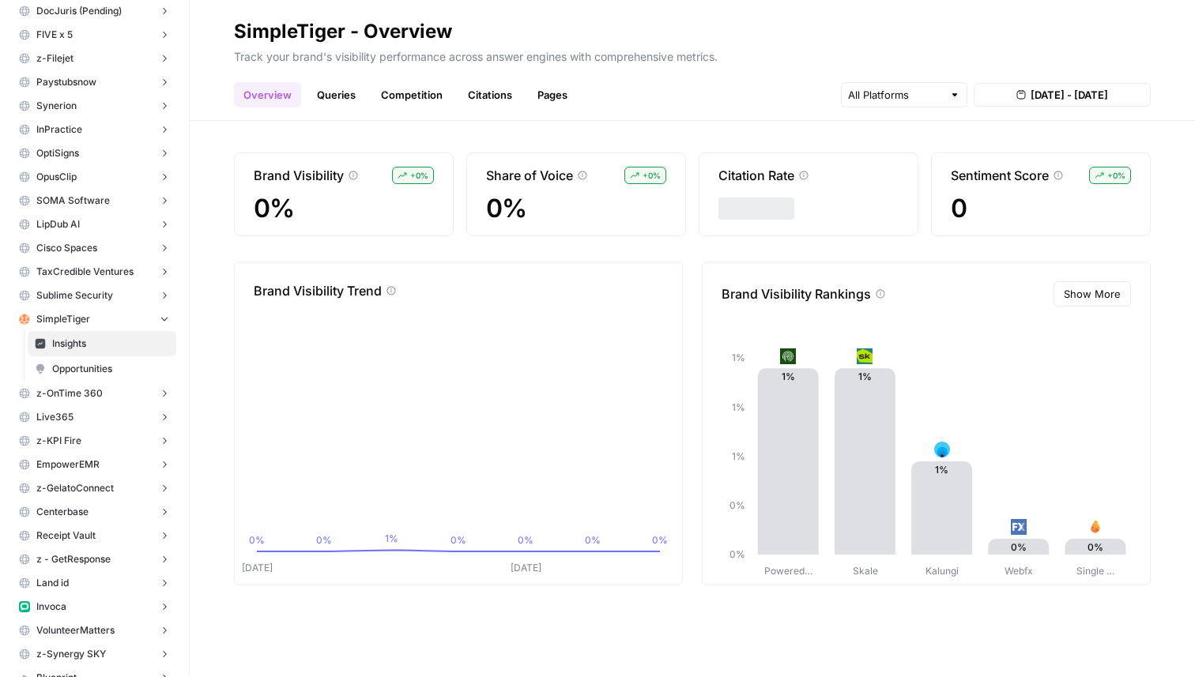
click at [349, 105] on link "Queries" at bounding box center [337, 94] width 58 height 25
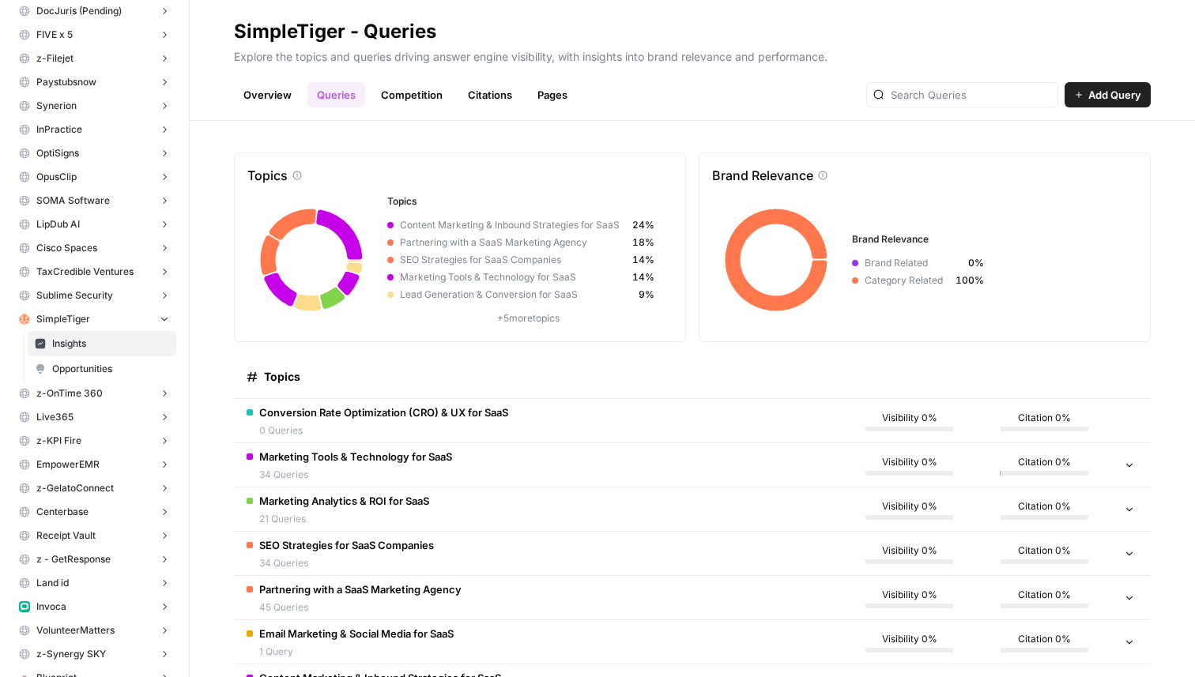
click at [436, 457] on span "Marketing Tools & Technology for SaaS" at bounding box center [355, 457] width 193 height 16
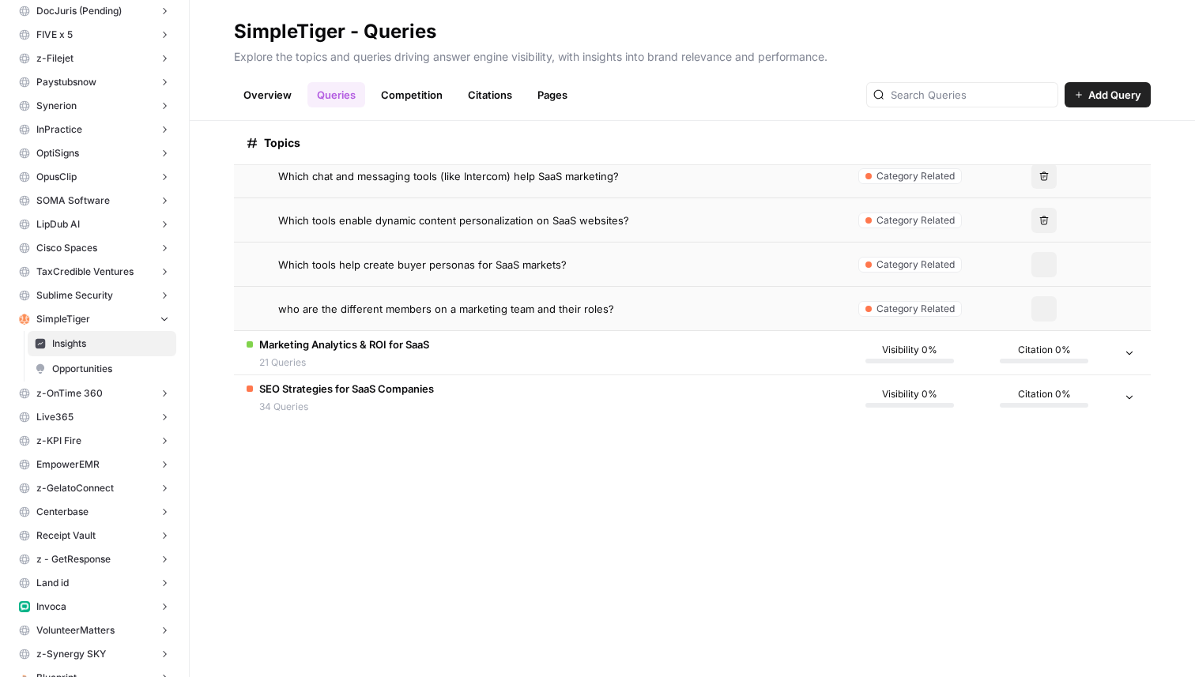
scroll to position [1701, 0]
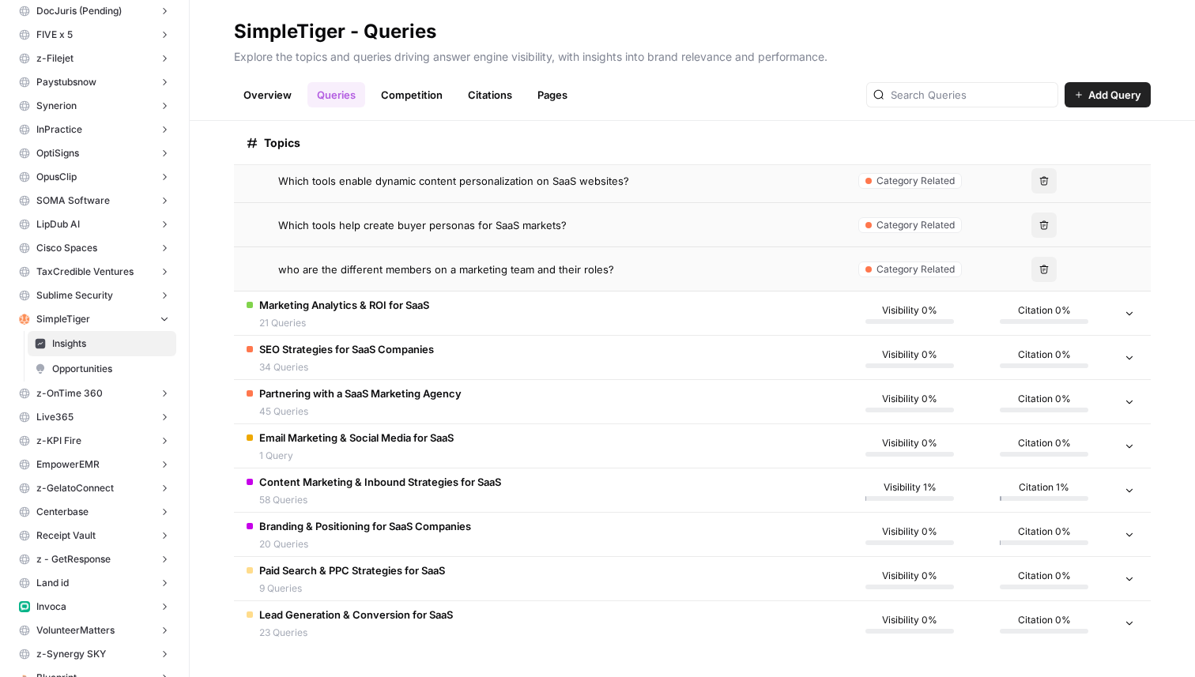
click at [343, 309] on span "Marketing Analytics & ROI for SaaS" at bounding box center [344, 305] width 170 height 16
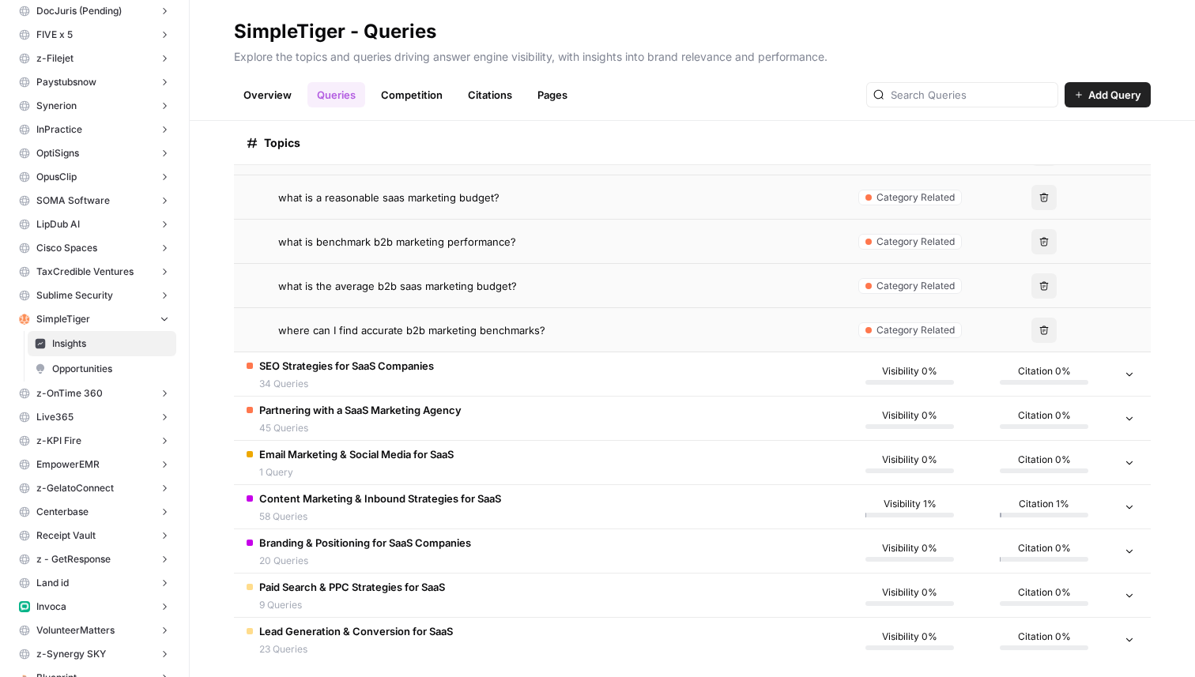
scroll to position [2631, 0]
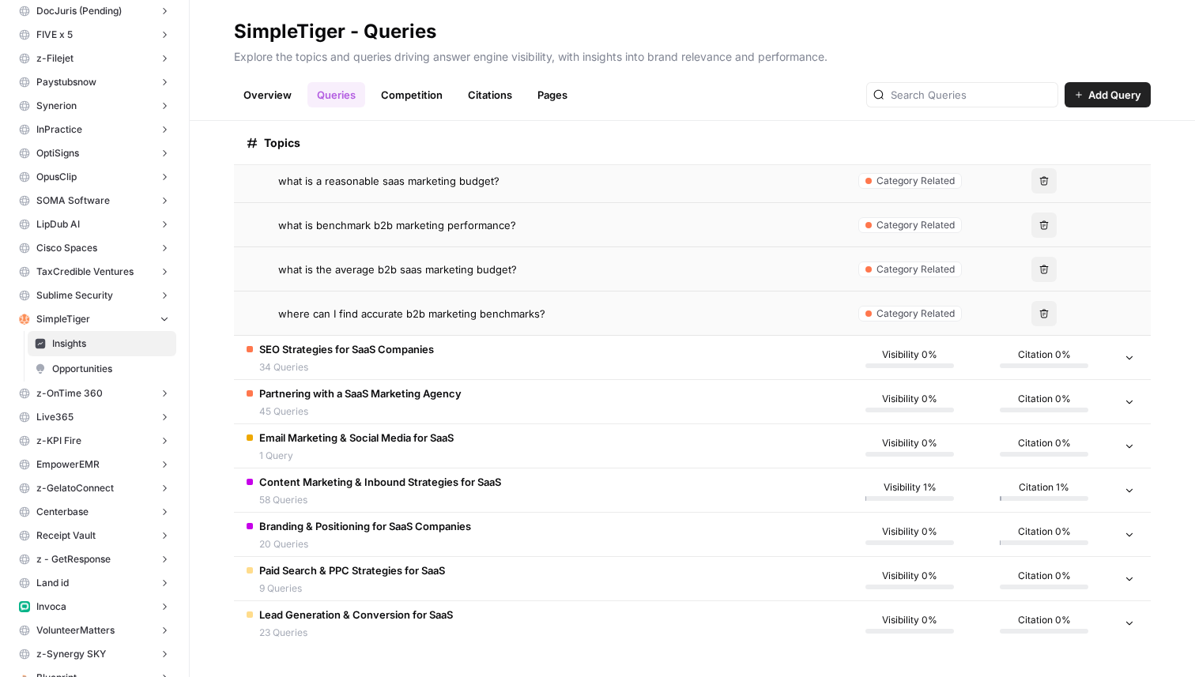
click at [447, 357] on td "SEO Strategies for SaaS Companies 34 Queries" at bounding box center [538, 357] width 609 height 43
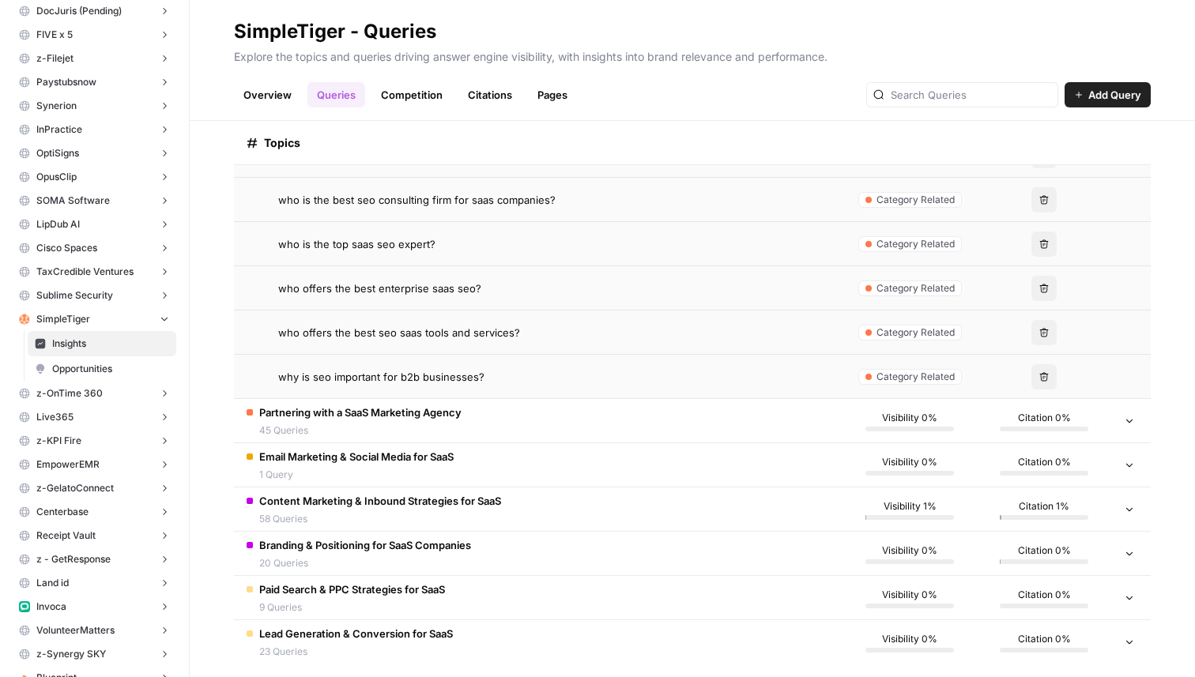
scroll to position [4136, 0]
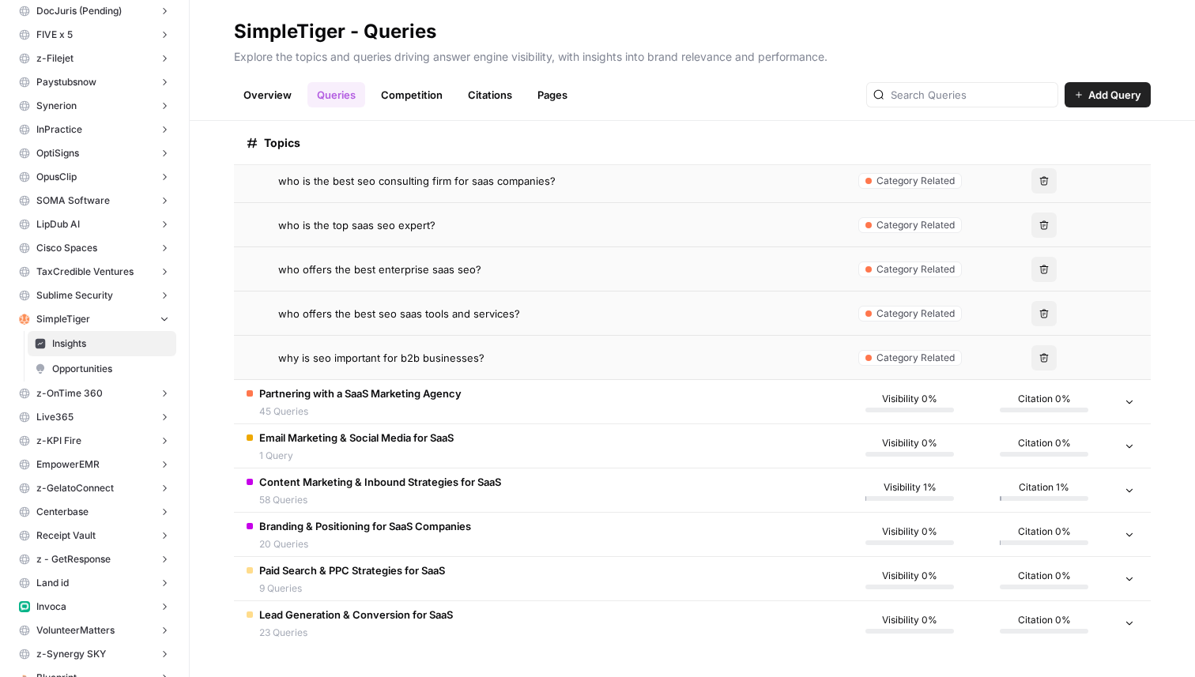
click at [474, 406] on td "Partnering with a SaaS Marketing Agency 45 Queries" at bounding box center [538, 401] width 609 height 43
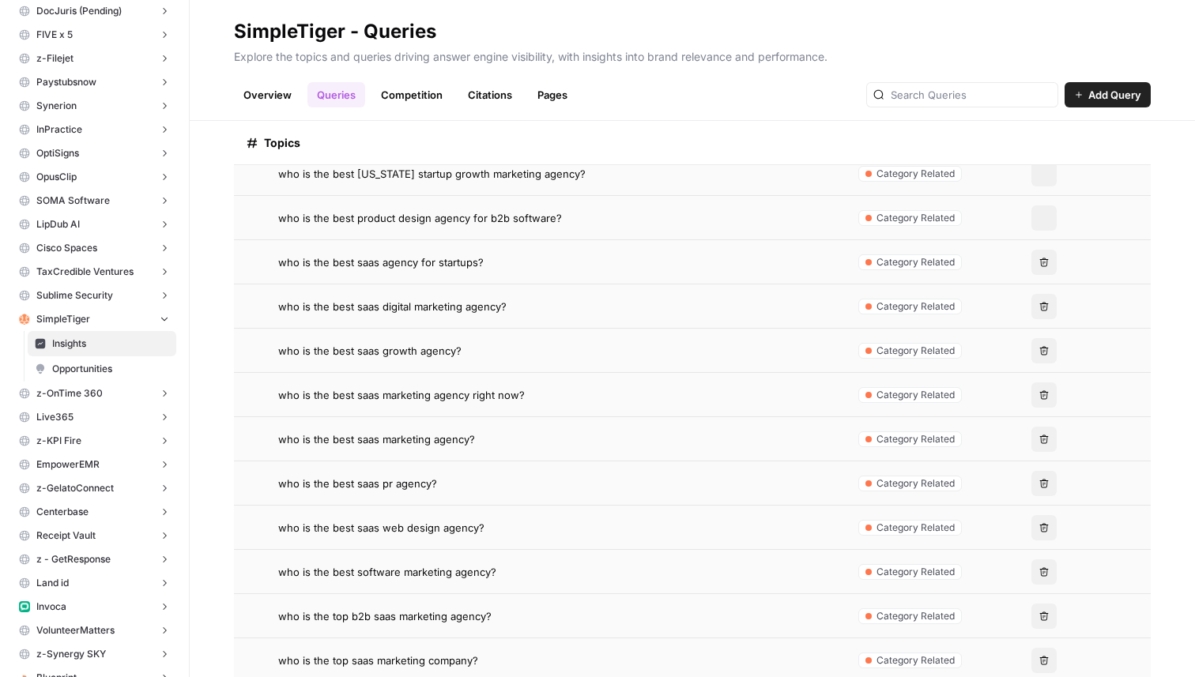
scroll to position [6128, 0]
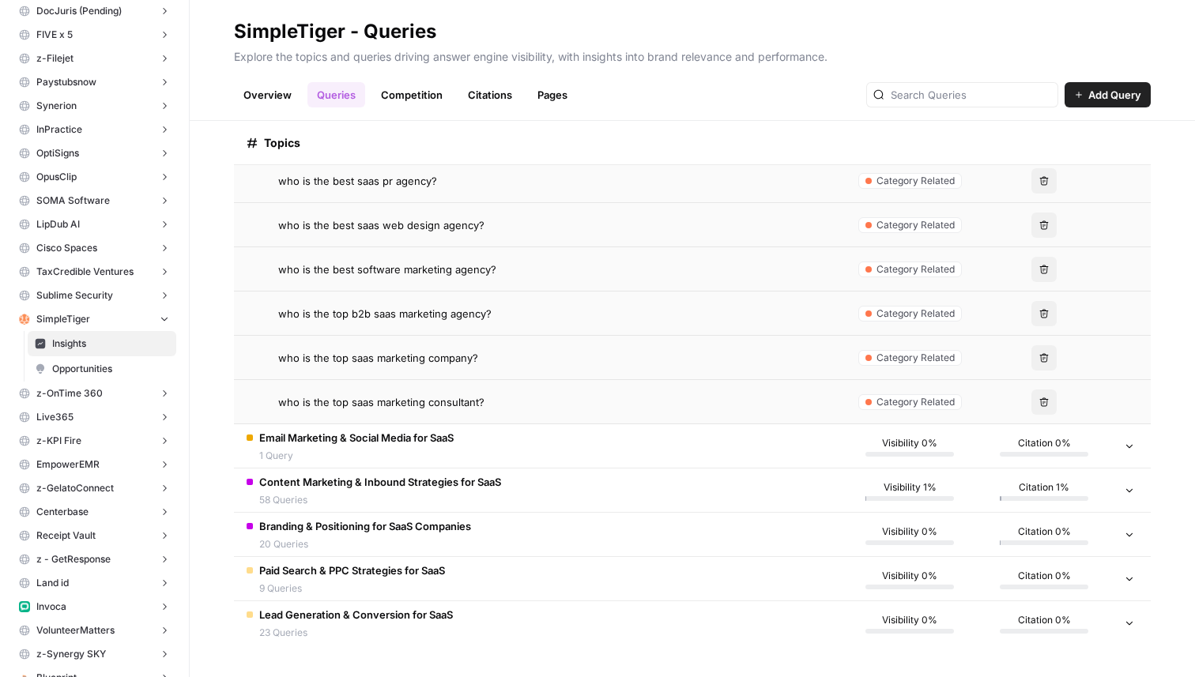
click at [460, 434] on td "Email Marketing & Social Media for SaaS 1 Query" at bounding box center [538, 445] width 609 height 43
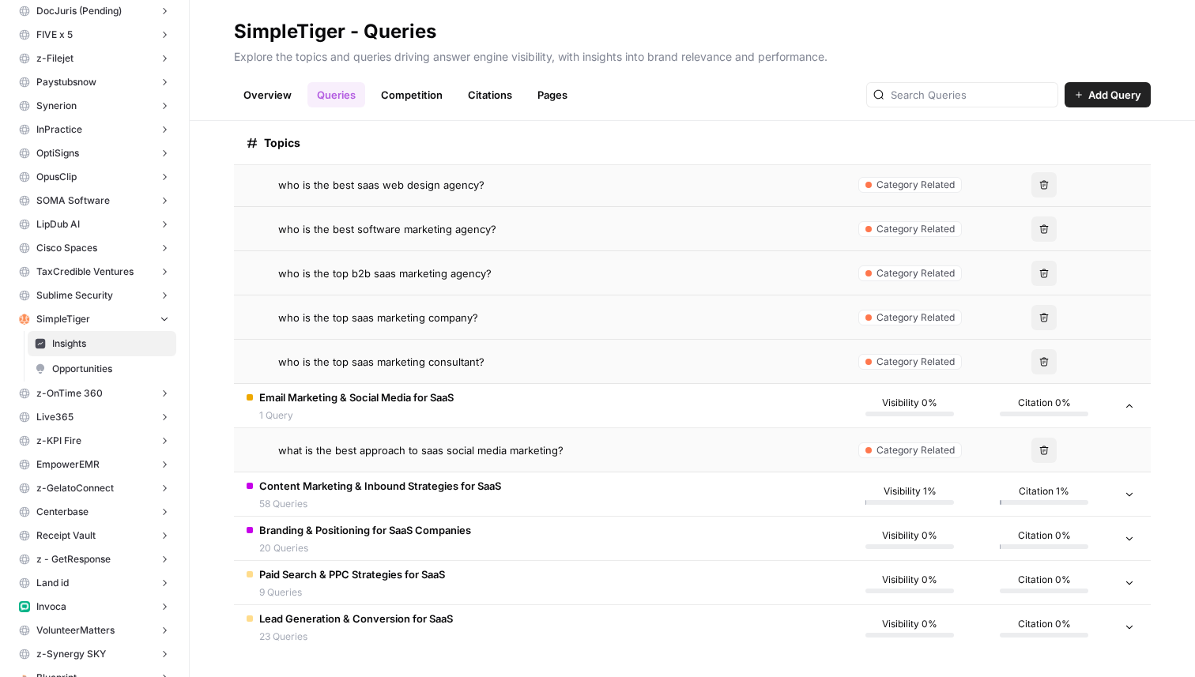
scroll to position [6172, 0]
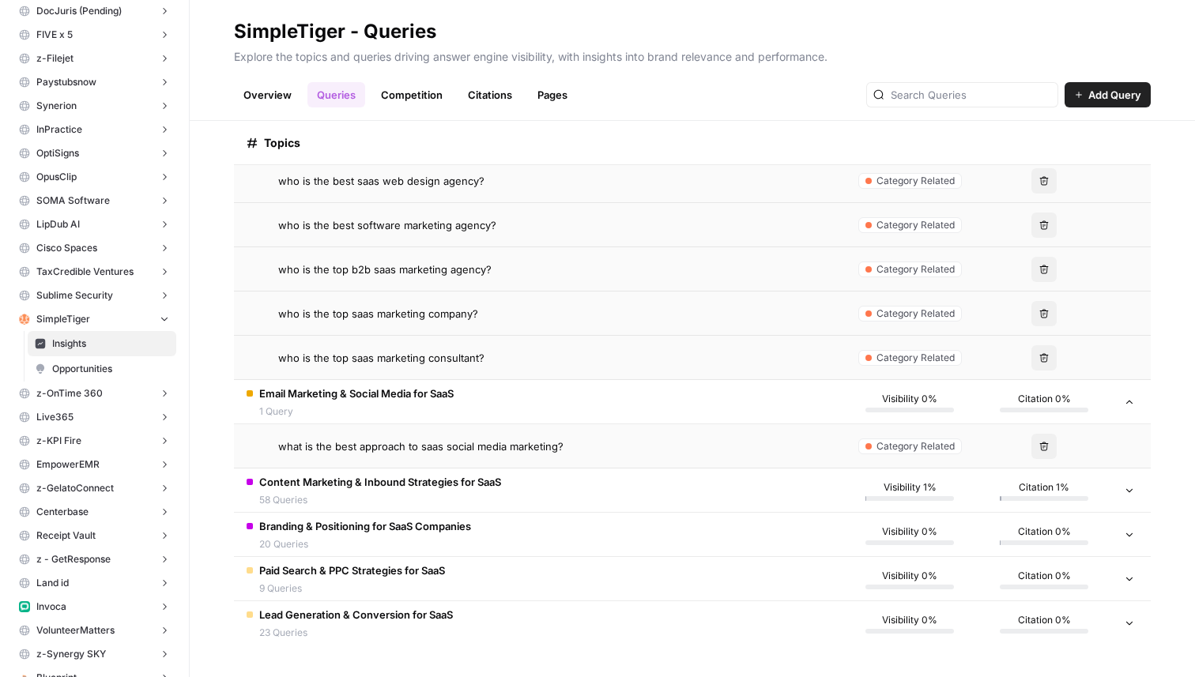
click at [443, 489] on span "Content Marketing & Inbound Strategies for SaaS" at bounding box center [380, 482] width 242 height 16
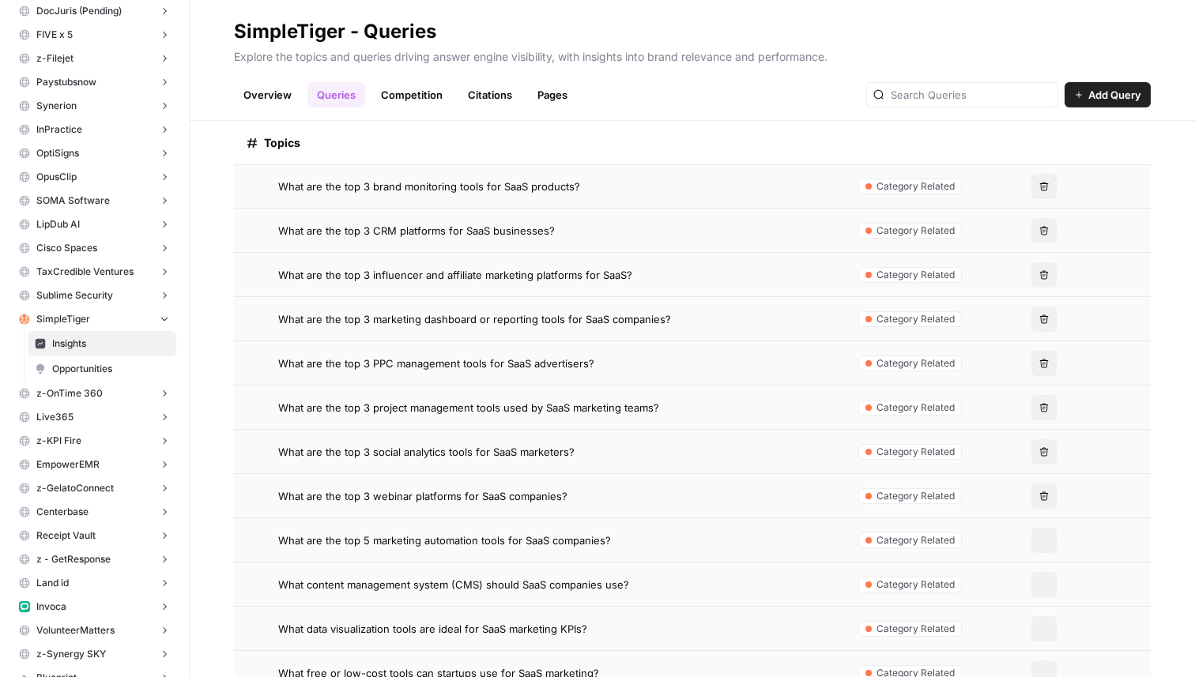
scroll to position [0, 0]
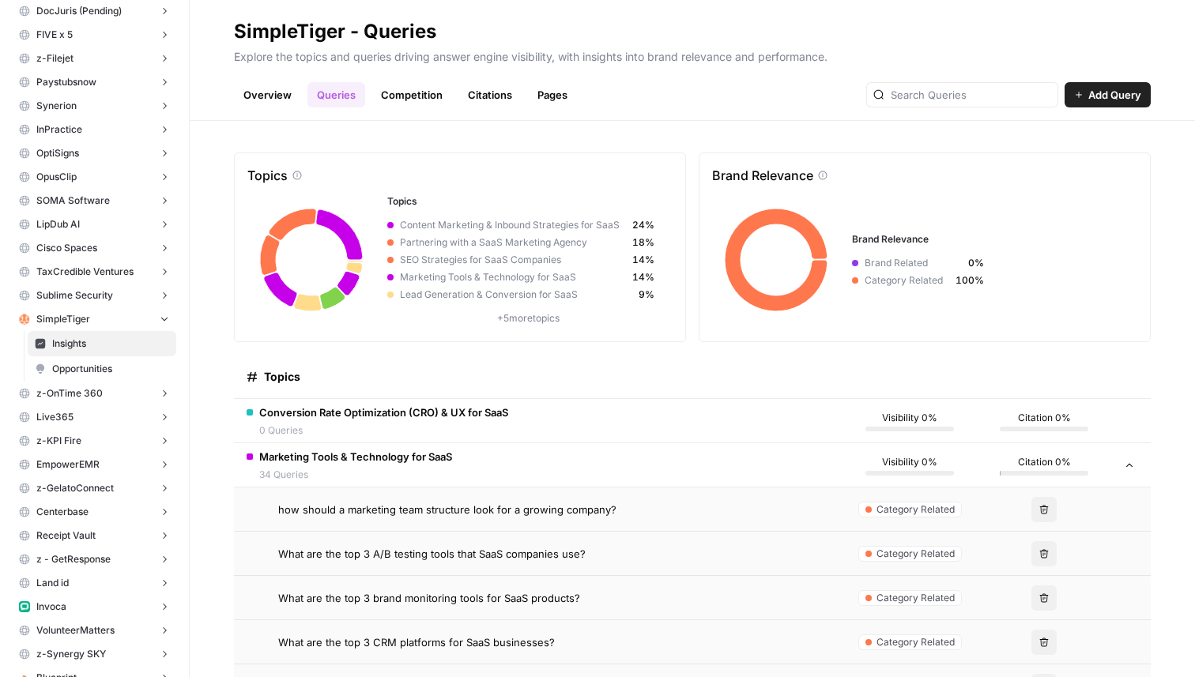
click at [504, 448] on td "Marketing Tools & Technology for SaaS 34 Queries" at bounding box center [538, 464] width 609 height 43
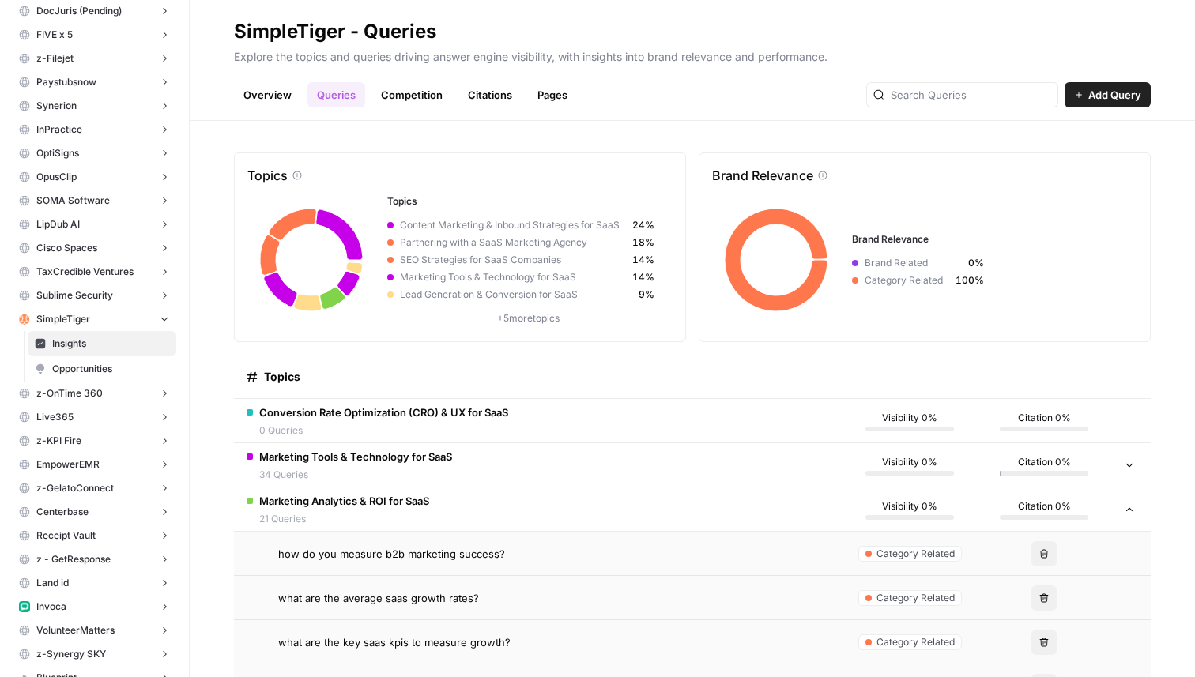
click at [497, 507] on td "Marketing Analytics & ROI for SaaS 21 Queries" at bounding box center [538, 509] width 609 height 43
click at [502, 541] on td "SEO Strategies for SaaS Companies 34 Queries" at bounding box center [538, 553] width 609 height 43
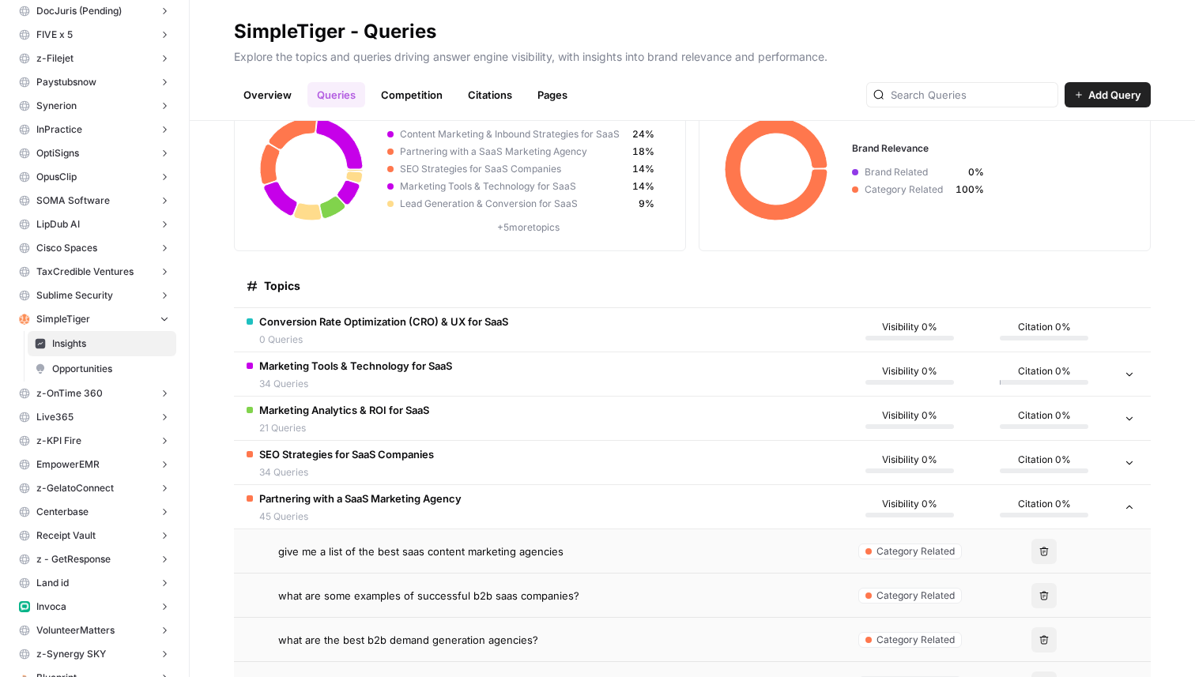
click at [507, 509] on td "Partnering with a SaaS Marketing Agency 45 Queries" at bounding box center [538, 506] width 609 height 43
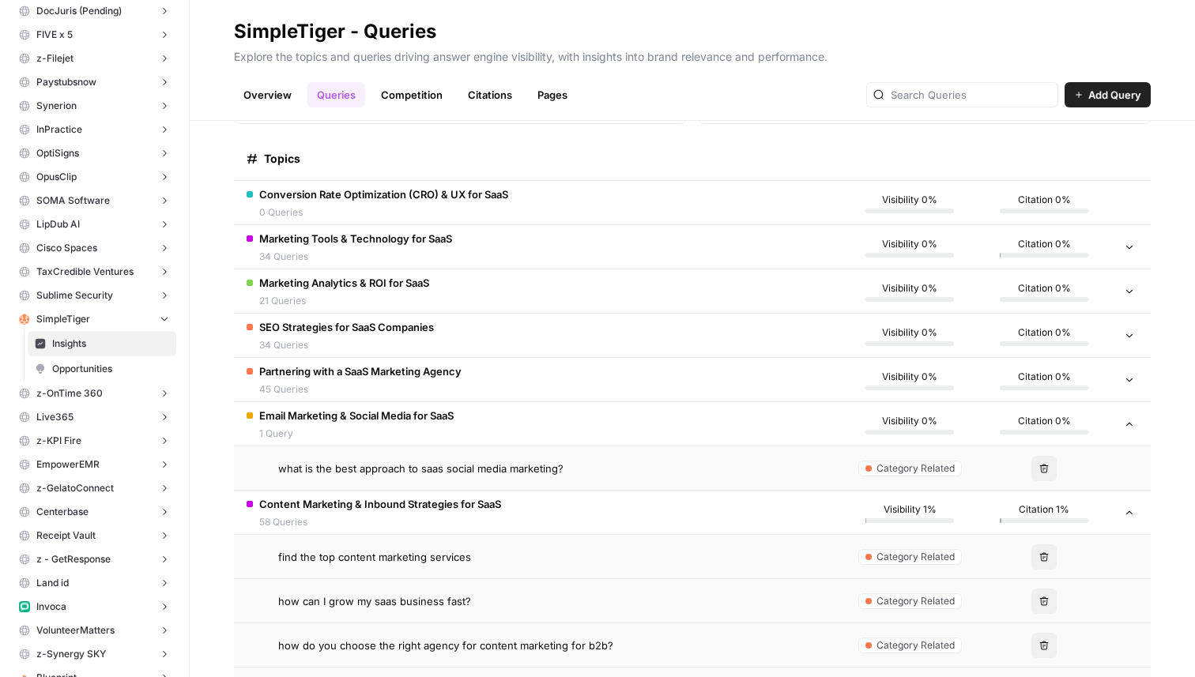
scroll to position [225, 0]
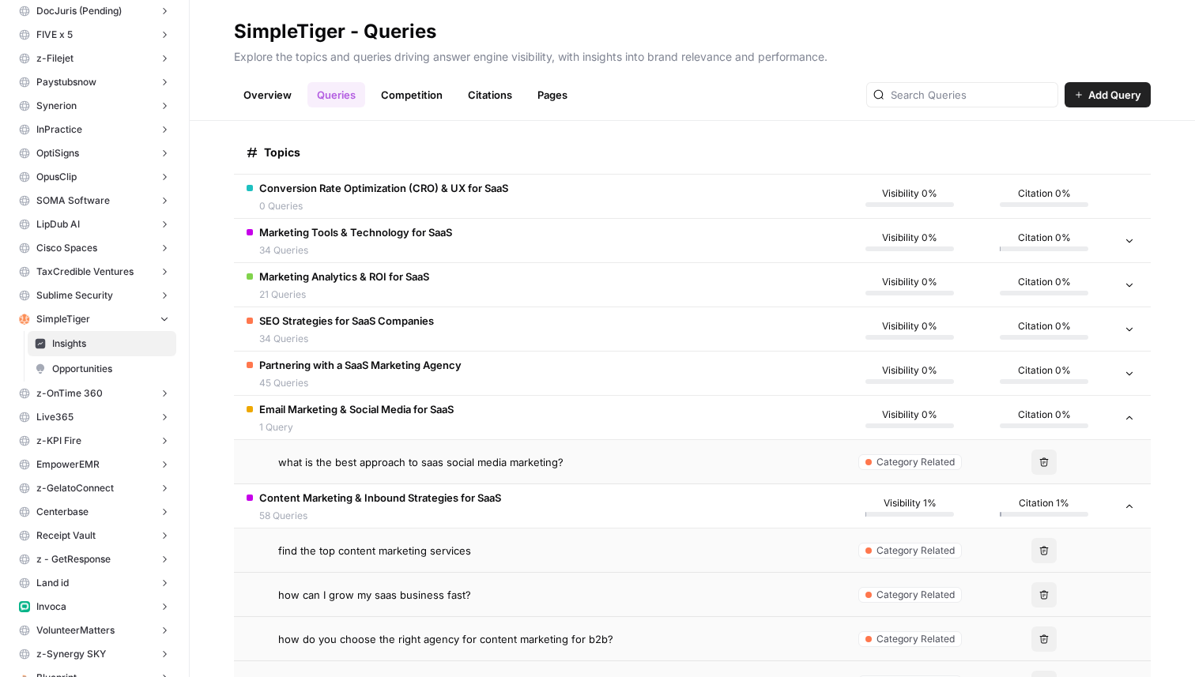
click at [519, 502] on td "Content Marketing & Inbound Strategies for SaaS 58 Queries" at bounding box center [538, 506] width 609 height 43
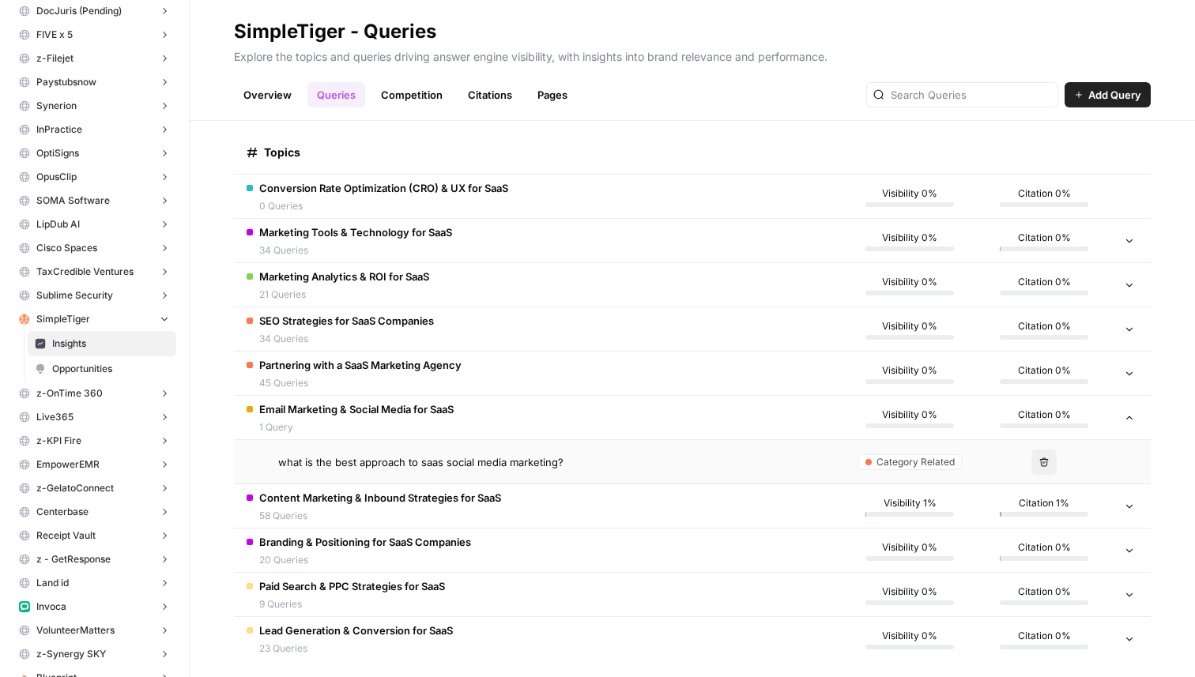
click at [534, 428] on td "Email Marketing & Social Media for SaaS 1 Query" at bounding box center [538, 417] width 609 height 43
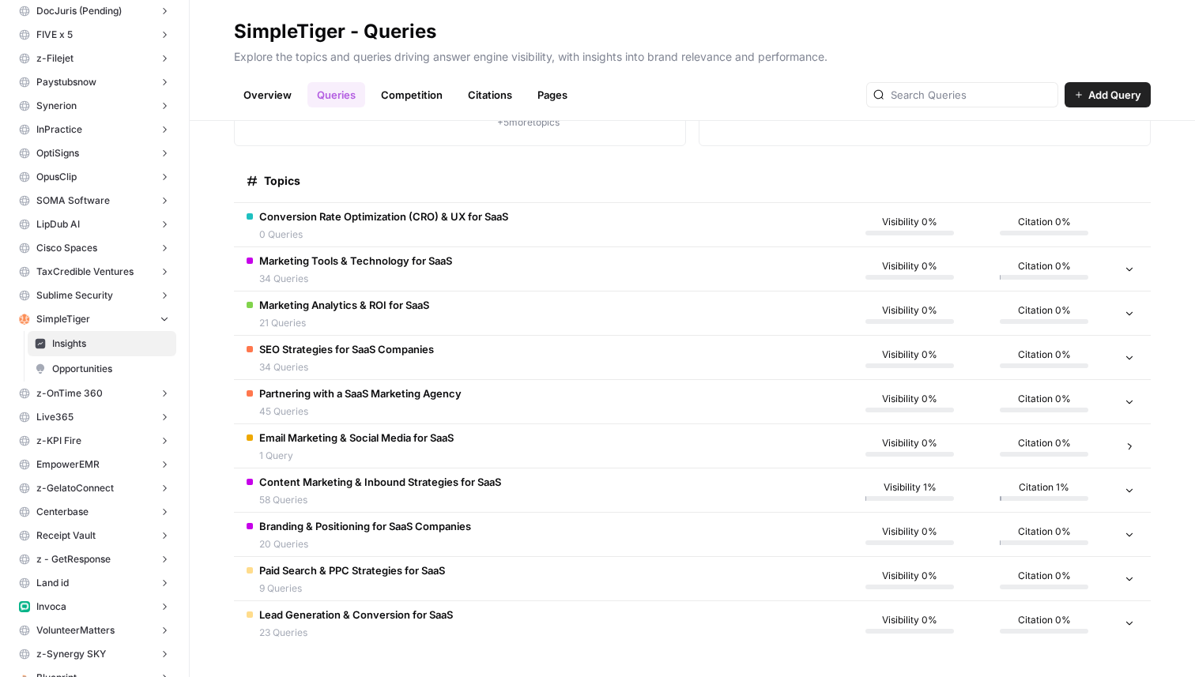
scroll to position [196, 0]
click at [94, 364] on span "Opportunities" at bounding box center [110, 369] width 117 height 14
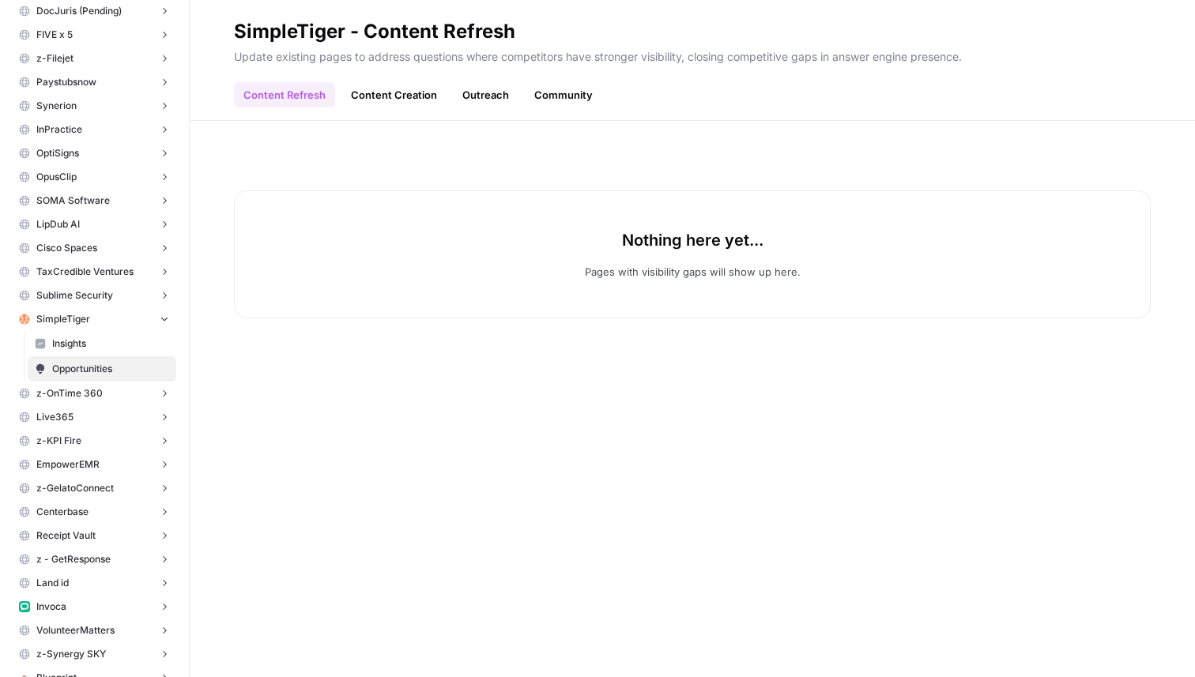
click at [329, 103] on link "Content Refresh" at bounding box center [284, 94] width 101 height 25
click at [391, 82] on link "Content Creation" at bounding box center [393, 94] width 105 height 25
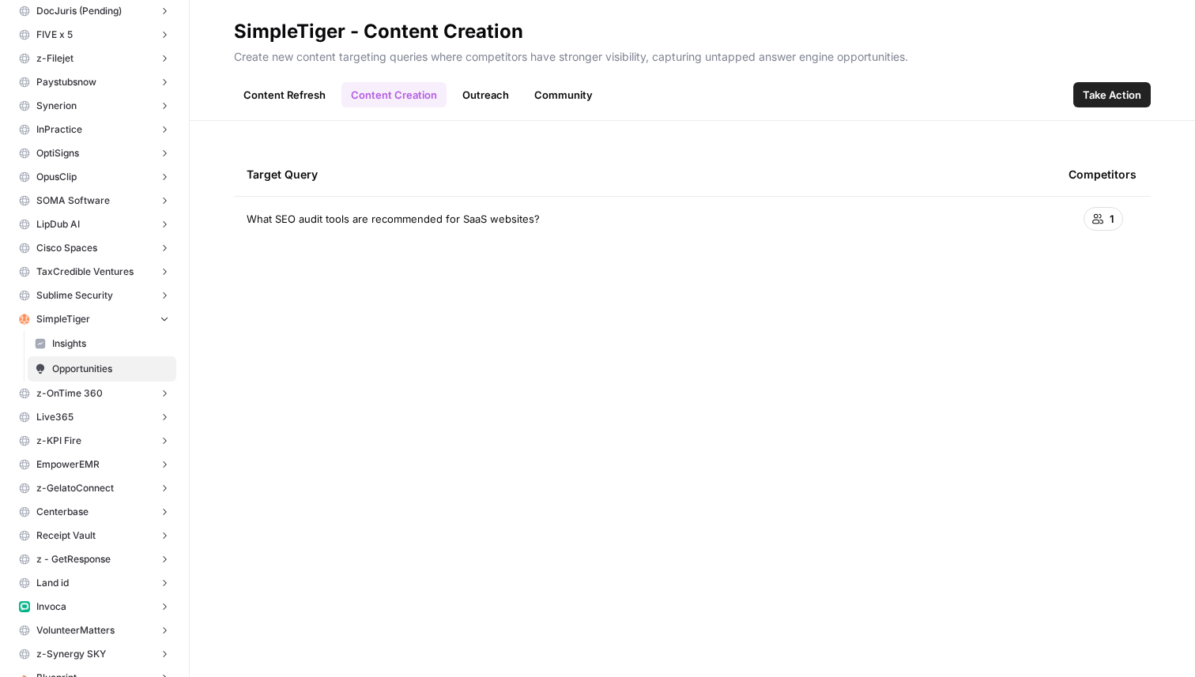
click at [487, 97] on link "Outreach" at bounding box center [486, 94] width 66 height 25
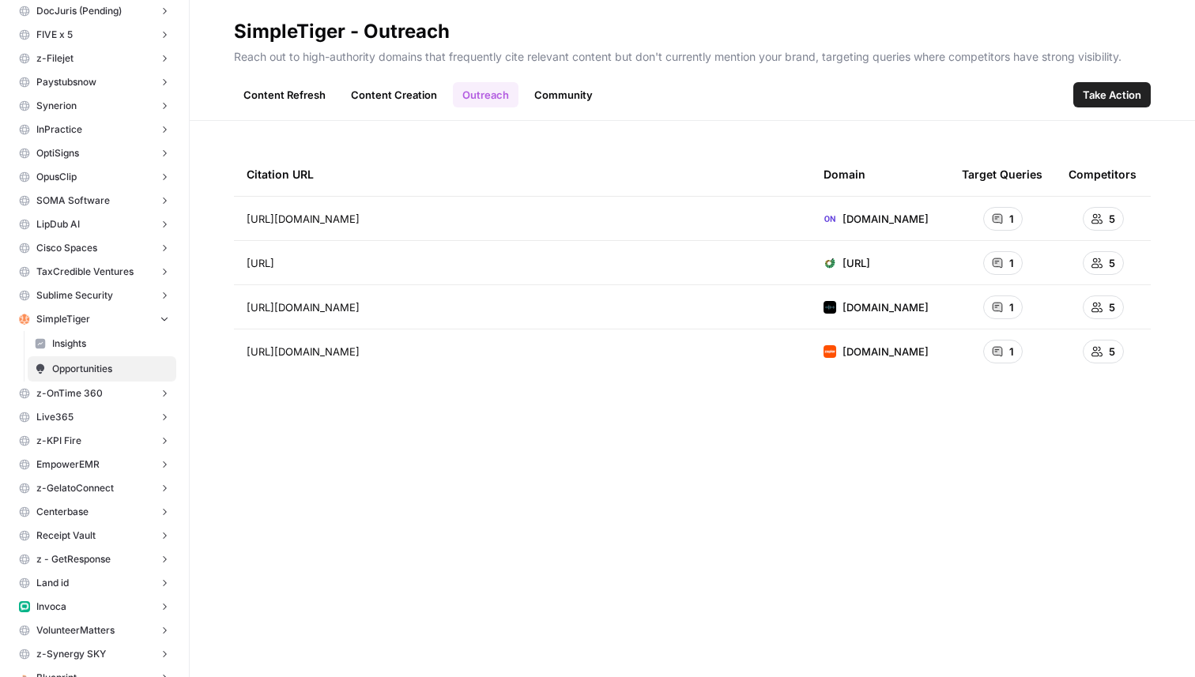
click at [575, 88] on link "Community" at bounding box center [563, 94] width 77 height 25
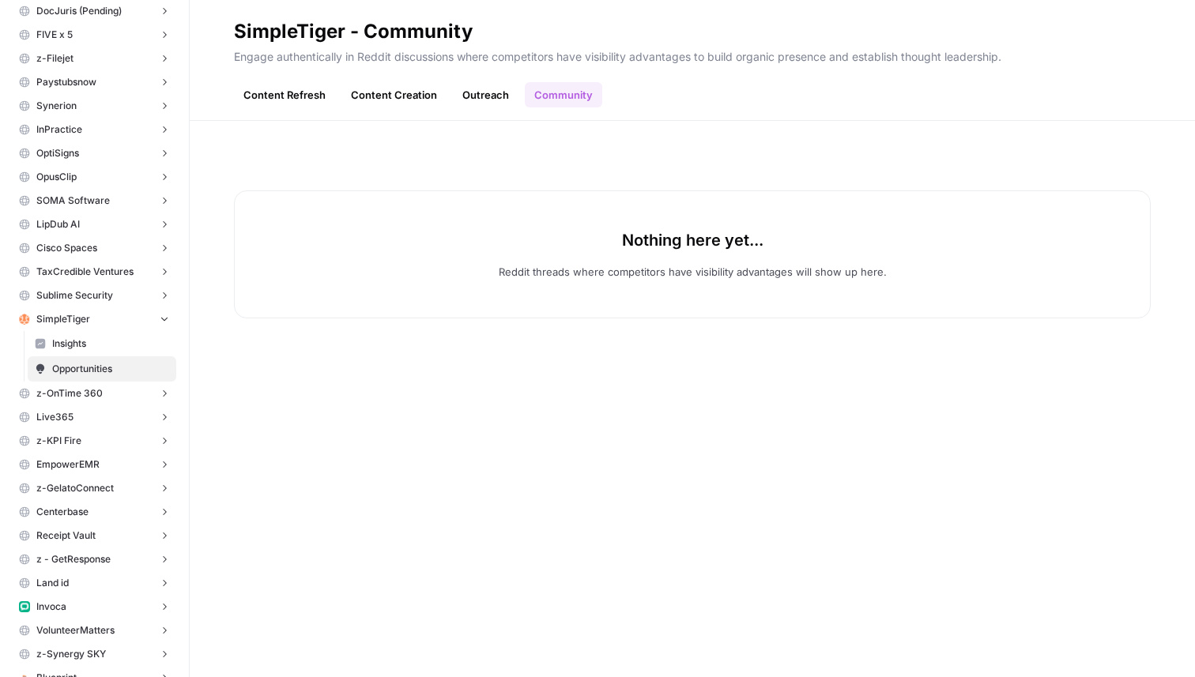
click at [501, 97] on link "Outreach" at bounding box center [486, 94] width 66 height 25
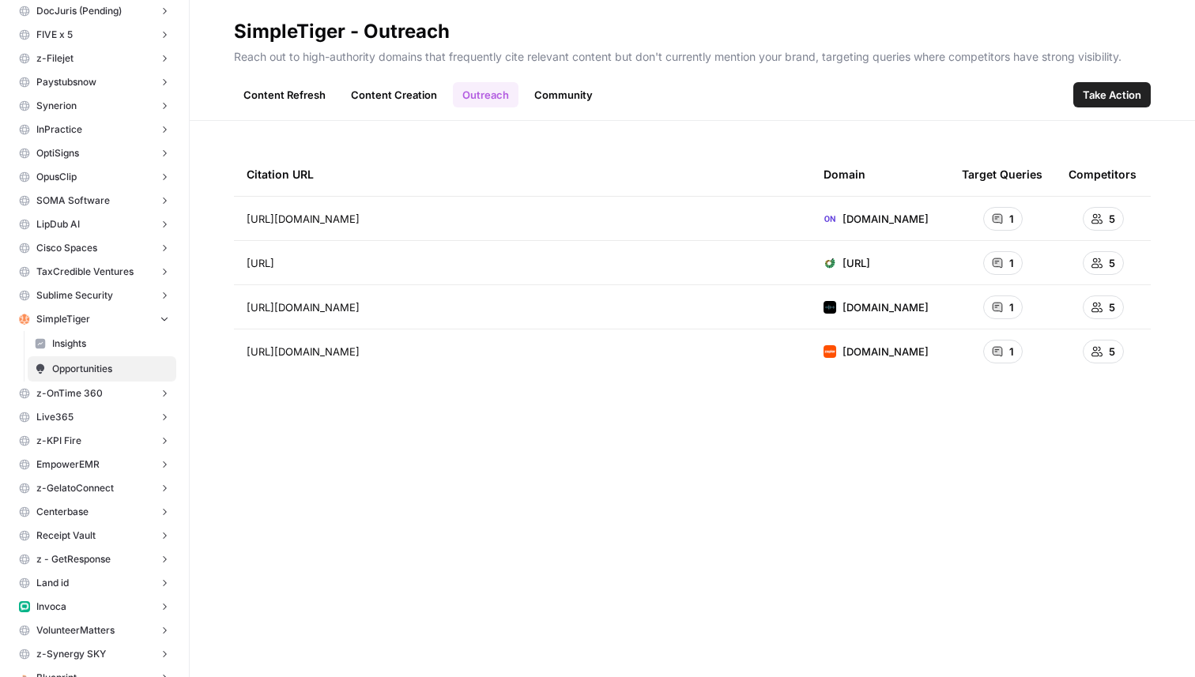
click at [407, 96] on link "Content Creation" at bounding box center [393, 94] width 105 height 25
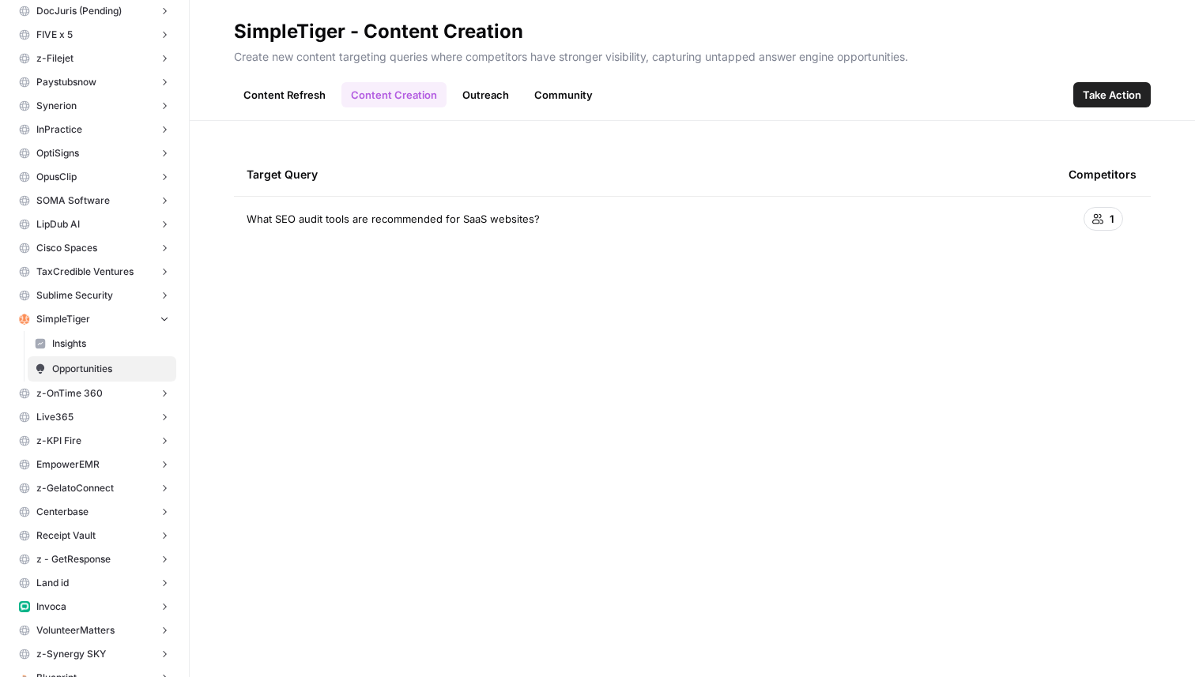
click at [304, 92] on link "Content Refresh" at bounding box center [284, 94] width 101 height 25
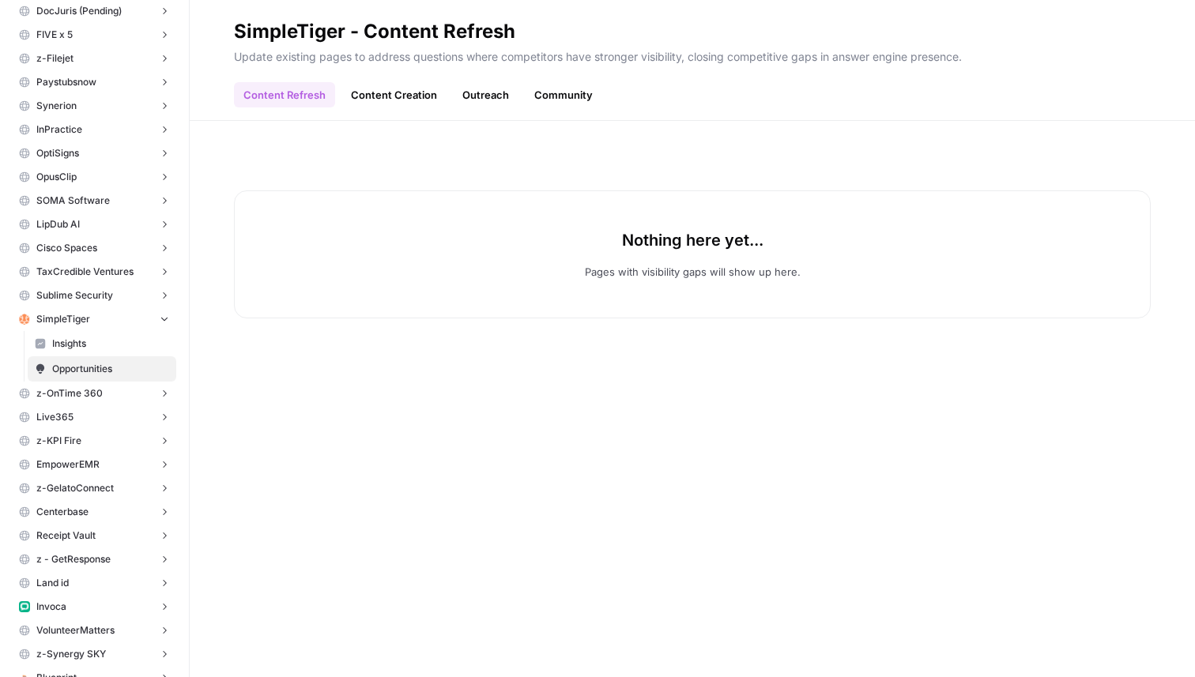
click at [383, 96] on link "Content Creation" at bounding box center [393, 94] width 105 height 25
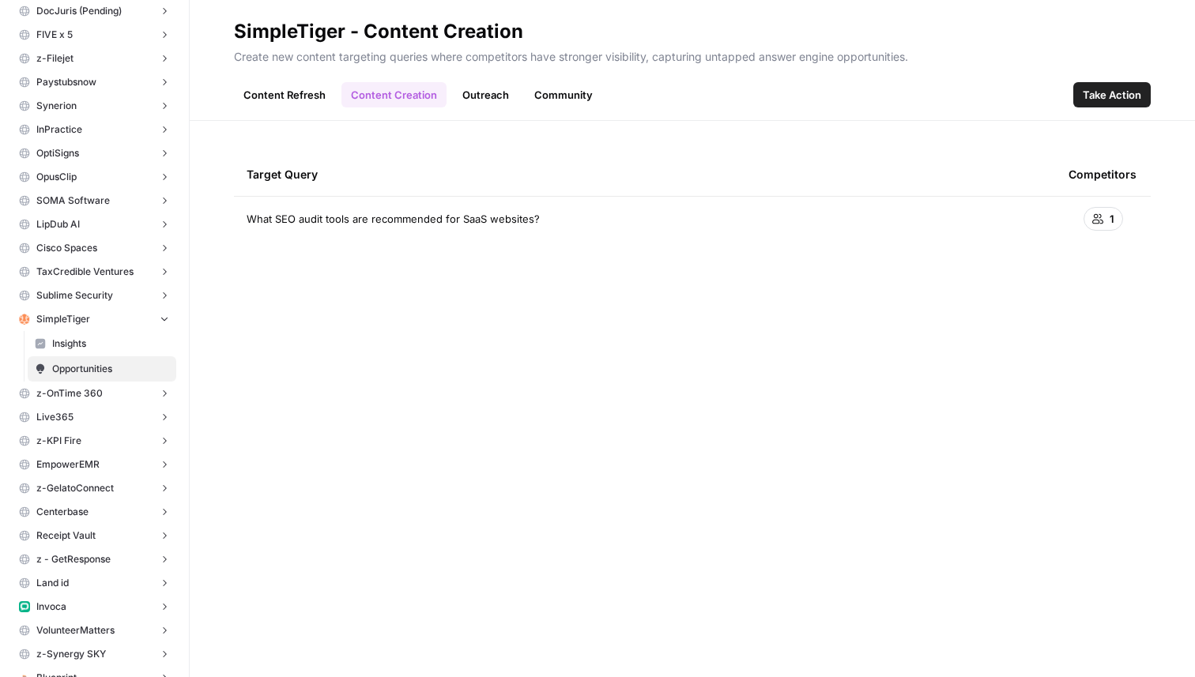
click at [466, 96] on link "Outreach" at bounding box center [486, 94] width 66 height 25
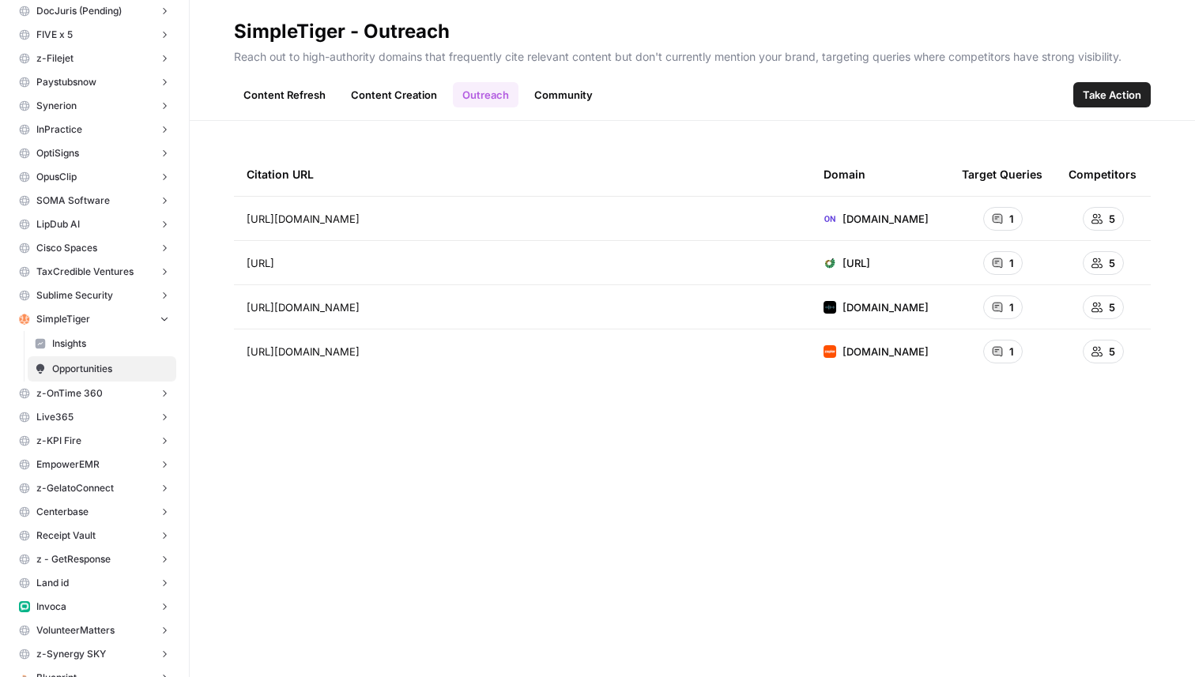
click at [543, 99] on link "Community" at bounding box center [563, 94] width 77 height 25
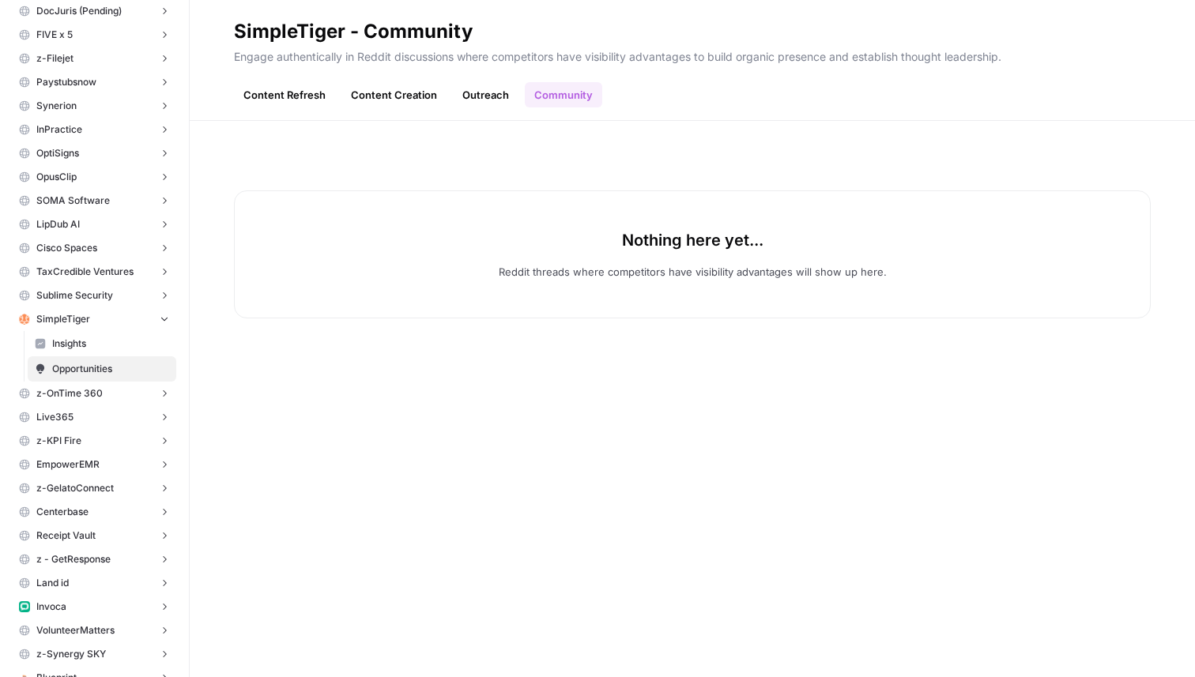
click at [466, 92] on link "Outreach" at bounding box center [486, 94] width 66 height 25
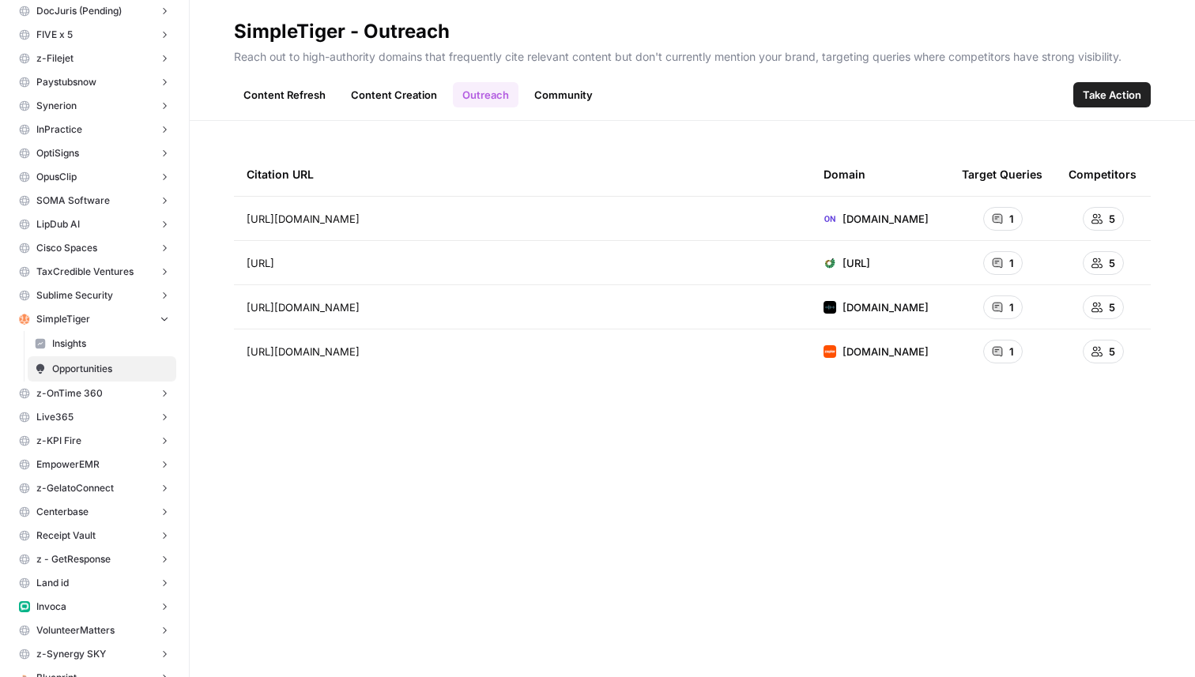
click at [396, 101] on link "Content Creation" at bounding box center [393, 94] width 105 height 25
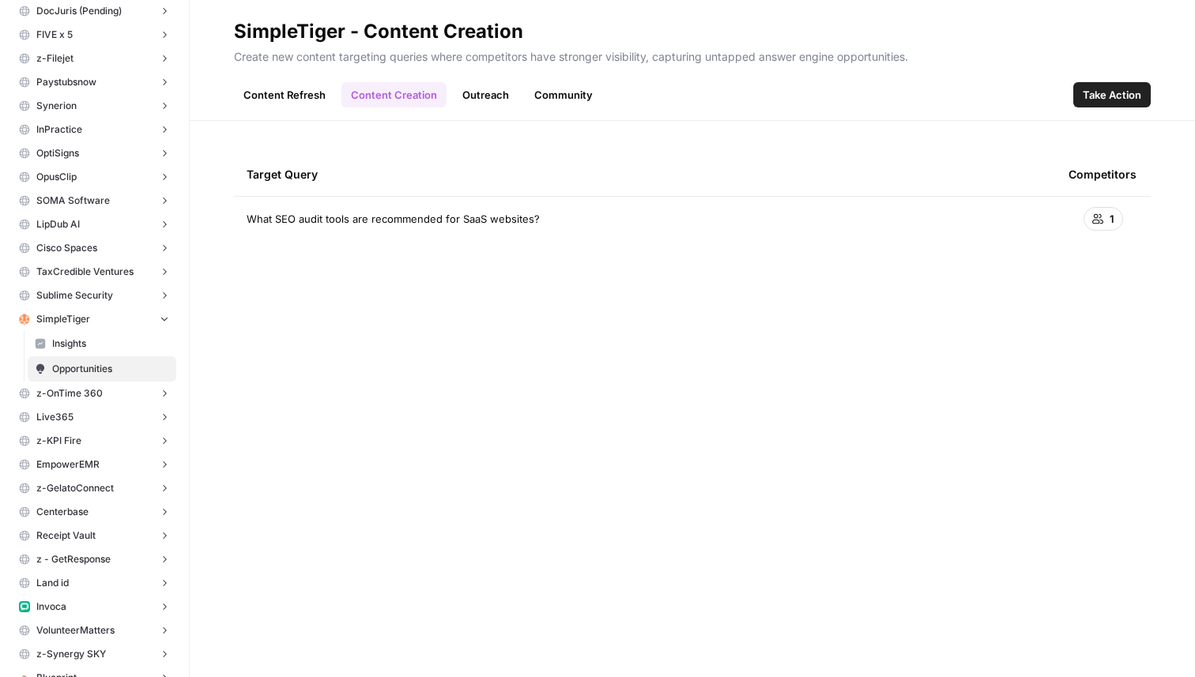
click at [312, 101] on link "Content Refresh" at bounding box center [284, 94] width 101 height 25
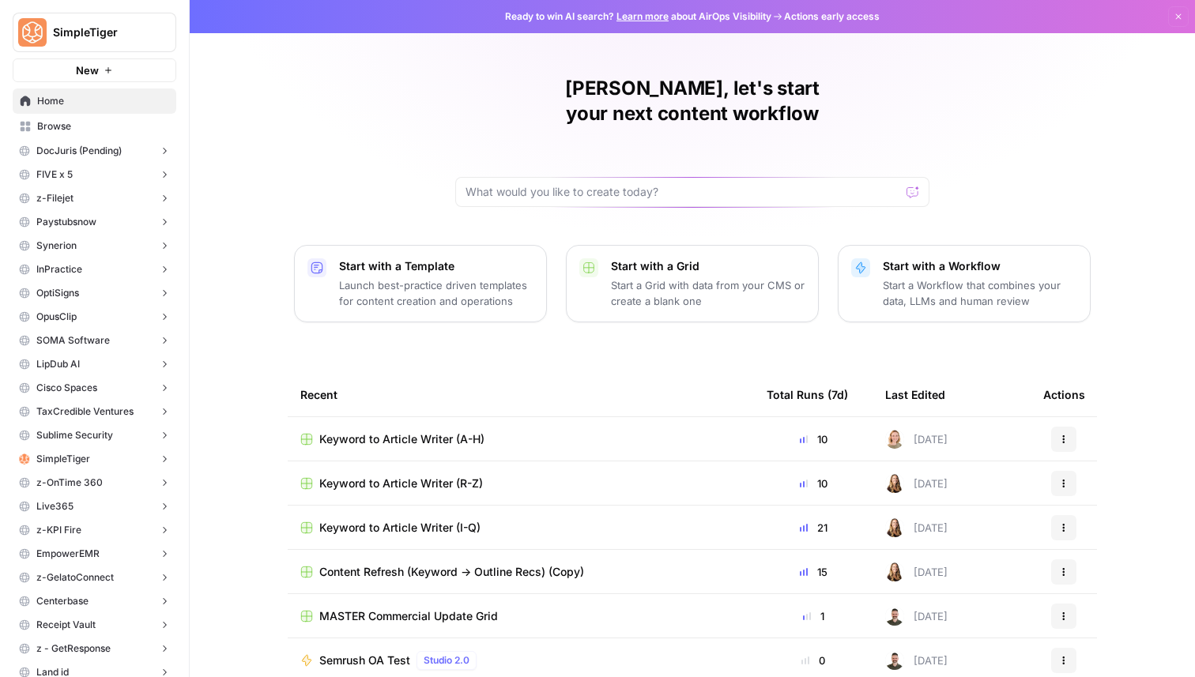
click at [168, 459] on icon "button" at bounding box center [164, 459] width 11 height 11
click at [104, 490] on span "Insights" at bounding box center [110, 484] width 117 height 14
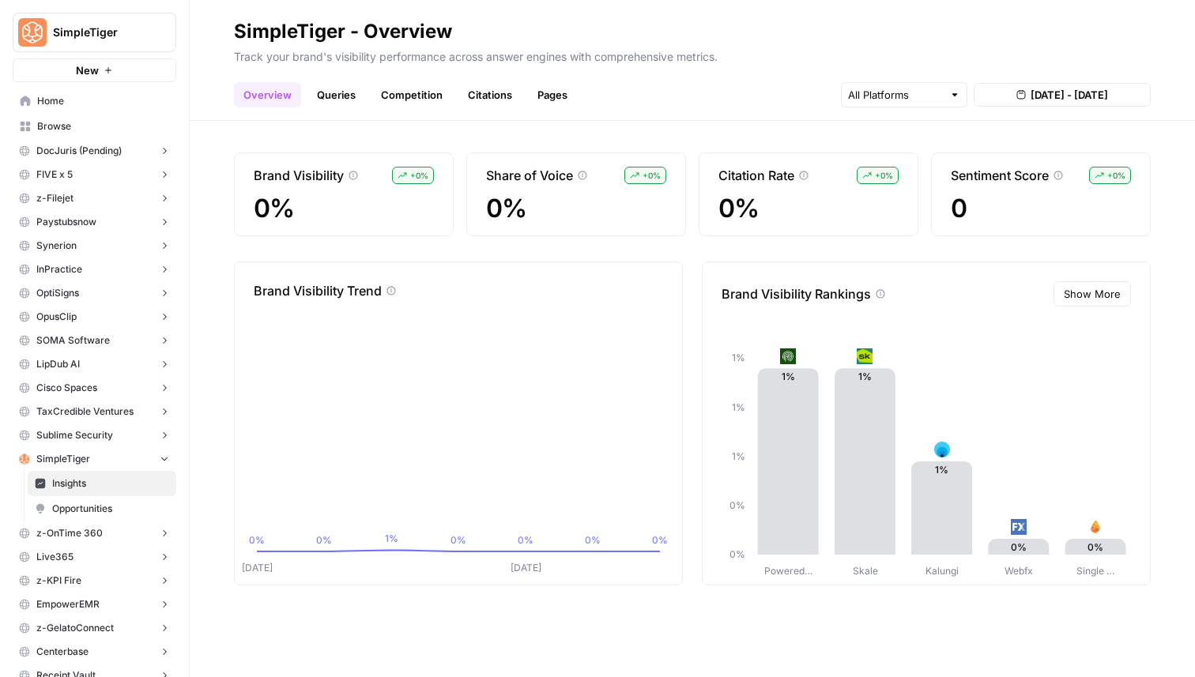
click at [348, 81] on div "Overview Queries Competition Citations Pages [DATE] - [DATE]" at bounding box center [692, 89] width 917 height 38
click at [348, 94] on link "Queries" at bounding box center [337, 94] width 58 height 25
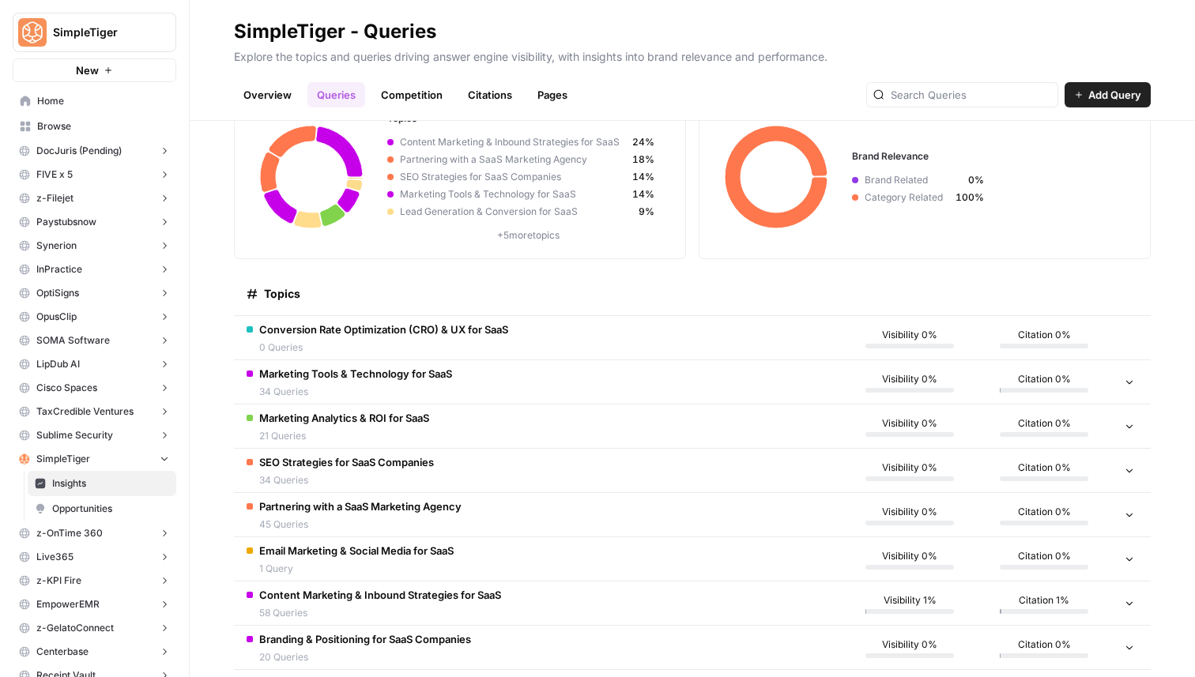
scroll to position [126, 0]
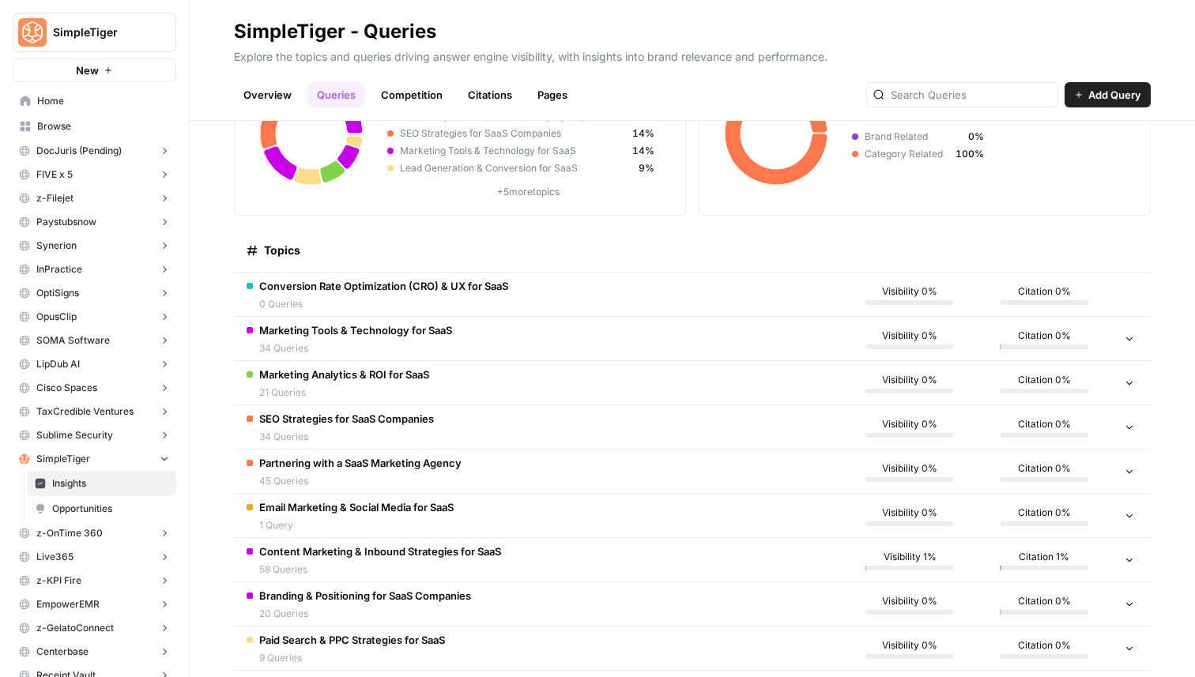
click at [398, 97] on link "Competition" at bounding box center [412, 94] width 81 height 25
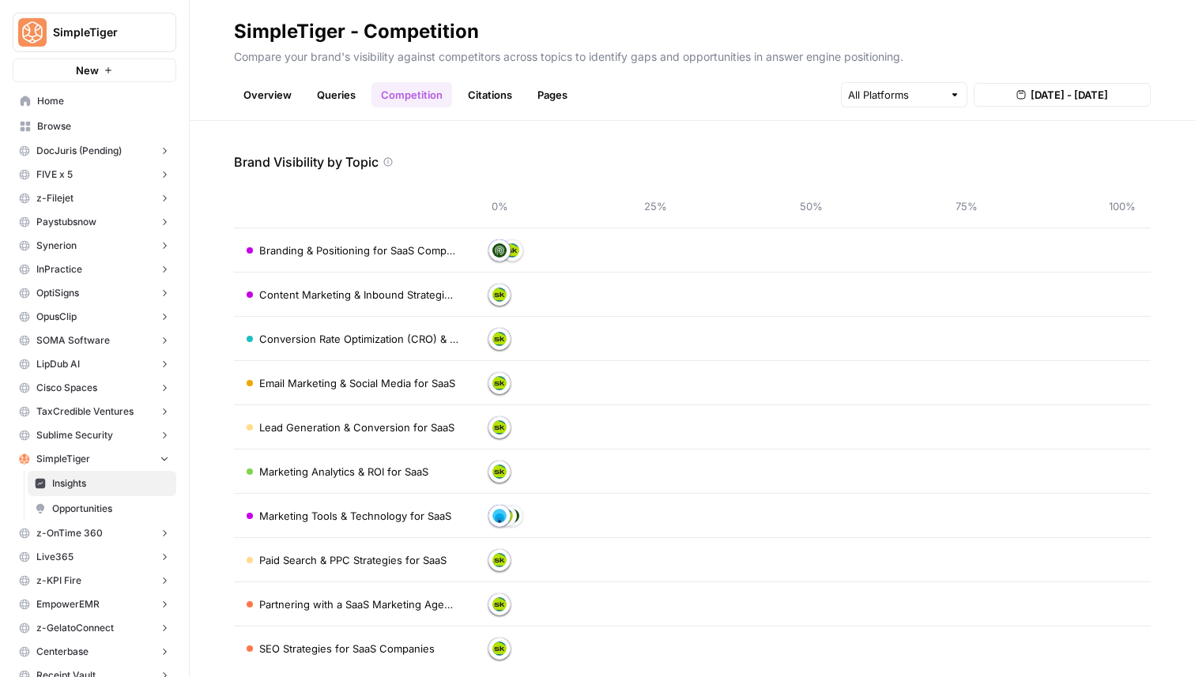
click at [1052, 94] on span "[DATE] - [DATE]" at bounding box center [1069, 95] width 77 height 16
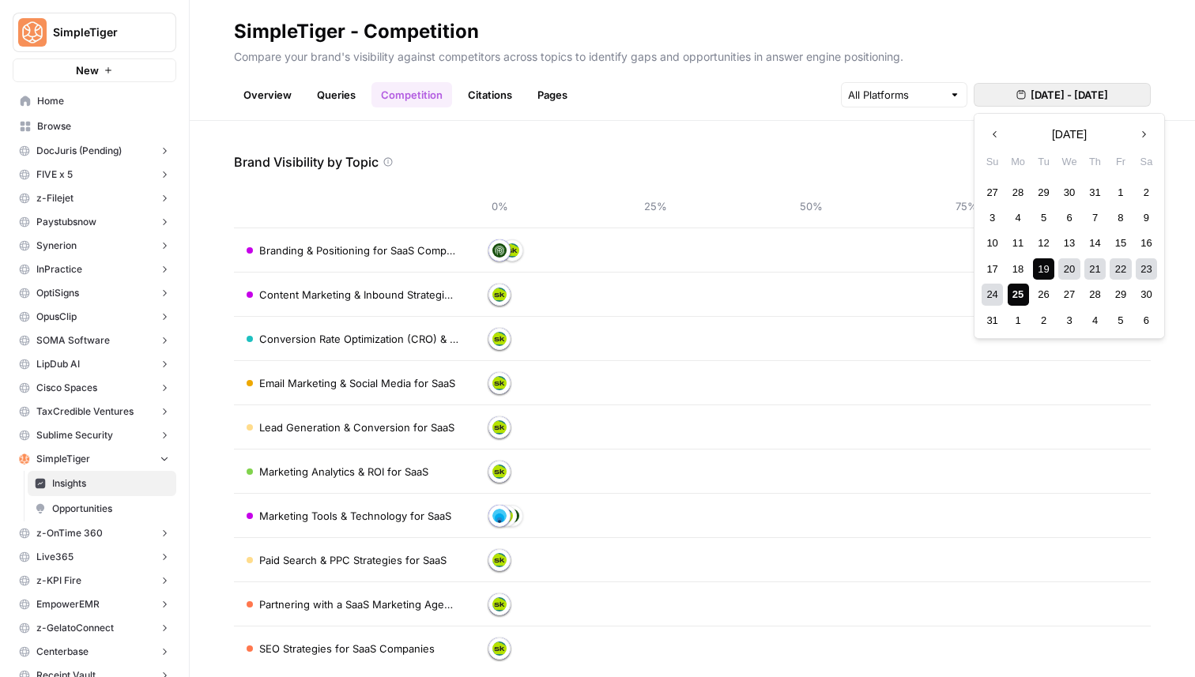
click at [995, 294] on div "24" at bounding box center [992, 294] width 21 height 21
click at [1012, 296] on div "25" at bounding box center [1018, 294] width 21 height 21
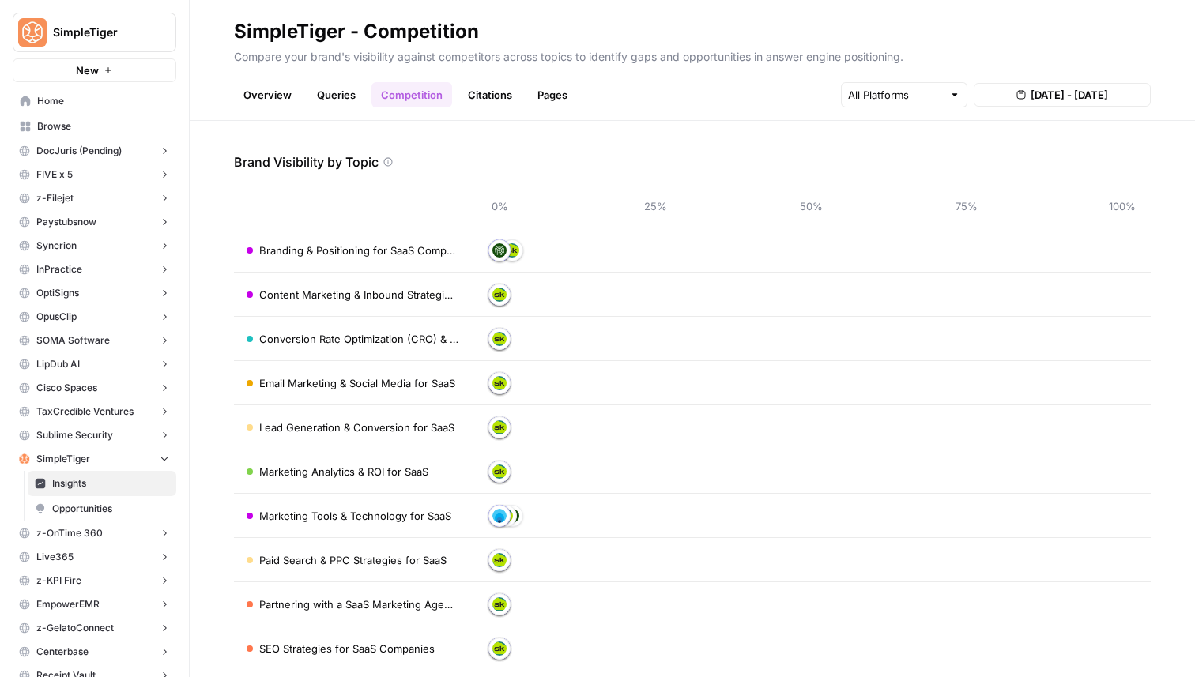
click at [1032, 92] on span "[DATE] - [DATE]" at bounding box center [1069, 95] width 77 height 16
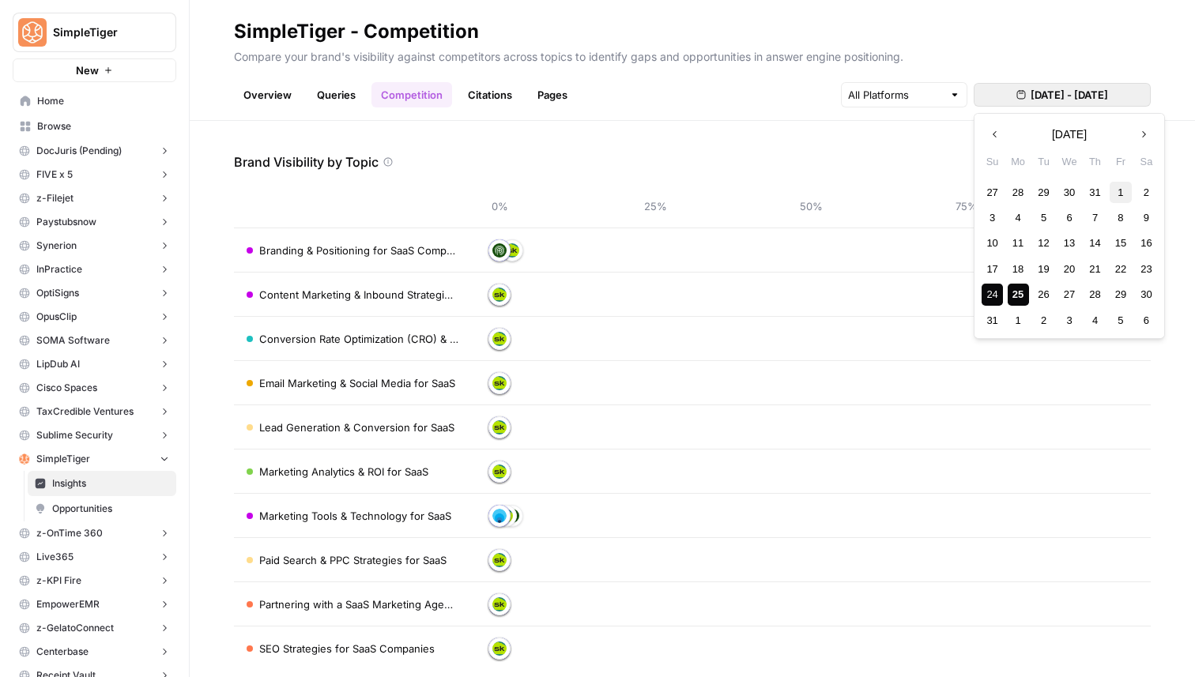
click at [1127, 189] on div "1" at bounding box center [1120, 192] width 21 height 21
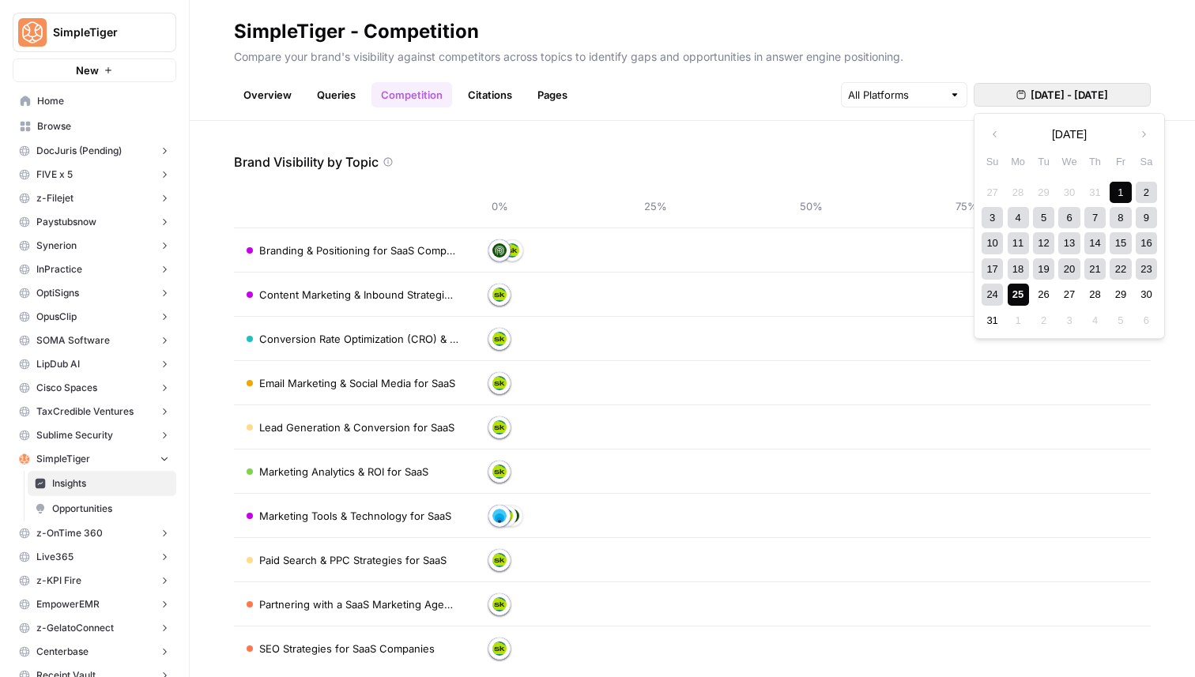
click at [1017, 287] on div "25" at bounding box center [1018, 294] width 21 height 21
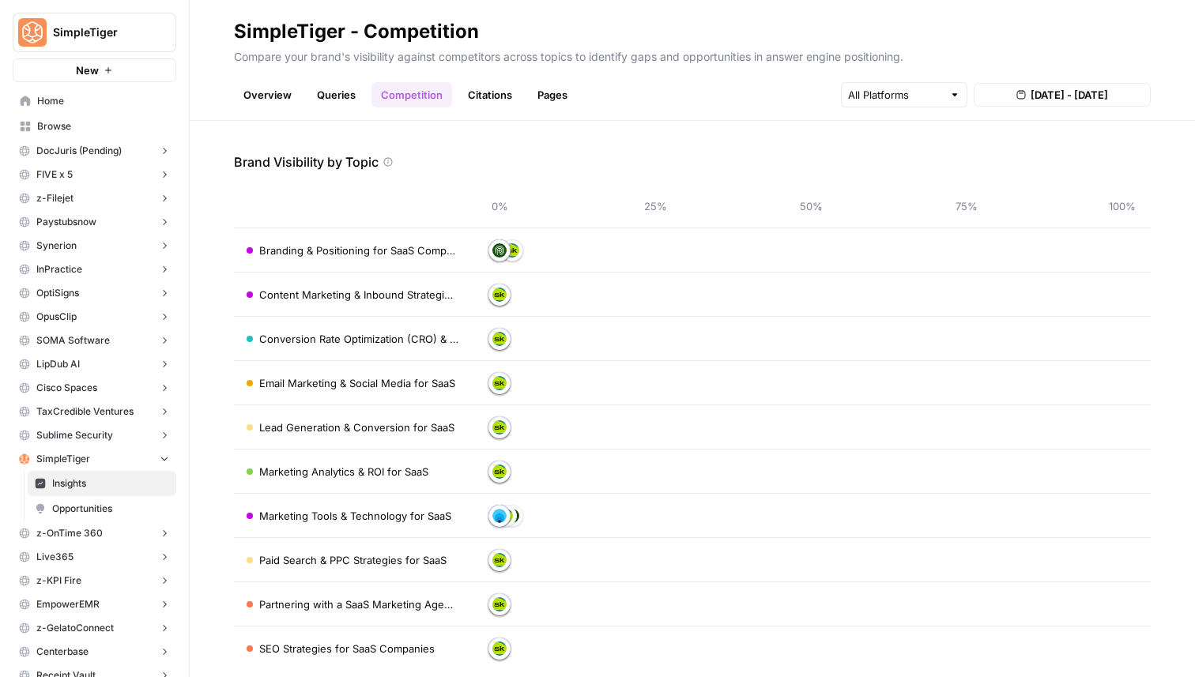
click at [1047, 103] on button "[DATE] - [DATE]" at bounding box center [1062, 95] width 177 height 24
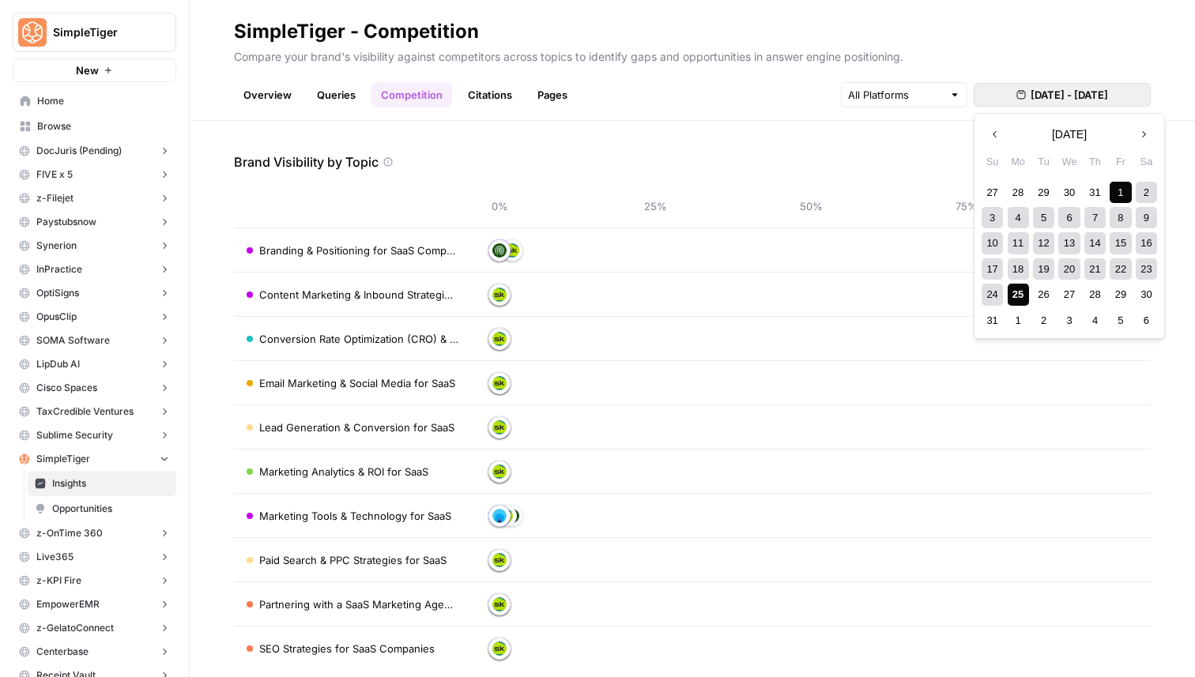
click at [992, 284] on div "24 25 26 27 28 29 30" at bounding box center [1068, 294] width 179 height 25
click at [998, 299] on div "24" at bounding box center [992, 294] width 21 height 21
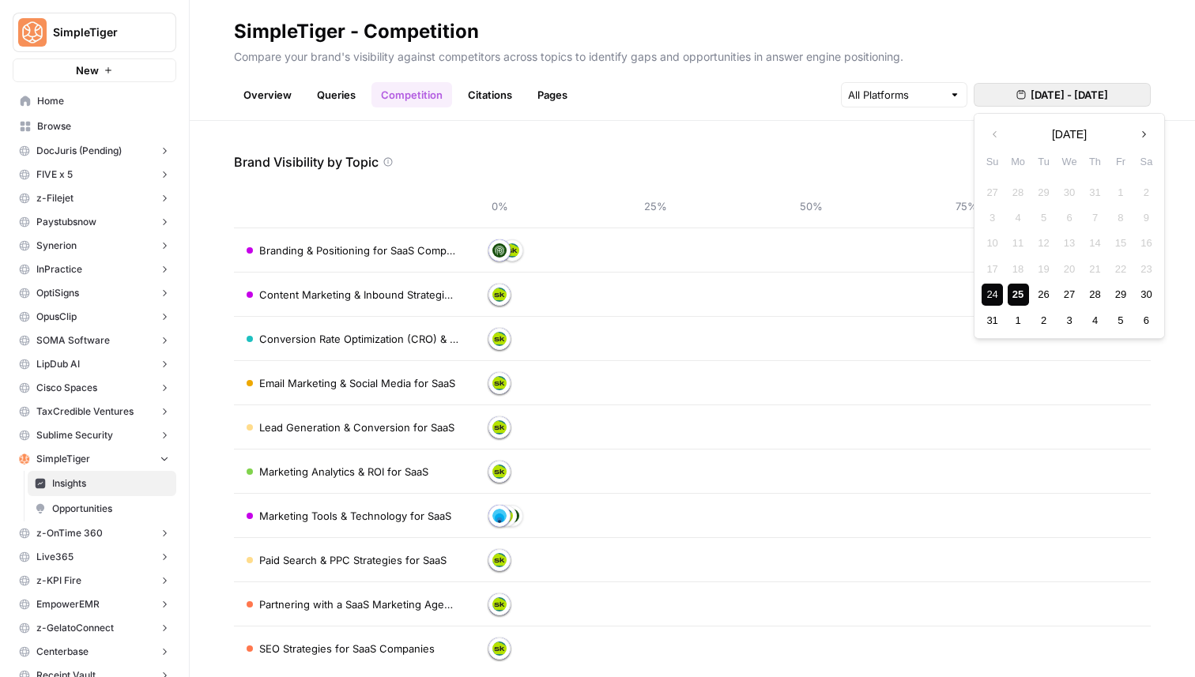
click at [1008, 298] on div "25" at bounding box center [1018, 294] width 21 height 21
